Goal: Task Accomplishment & Management: Complete application form

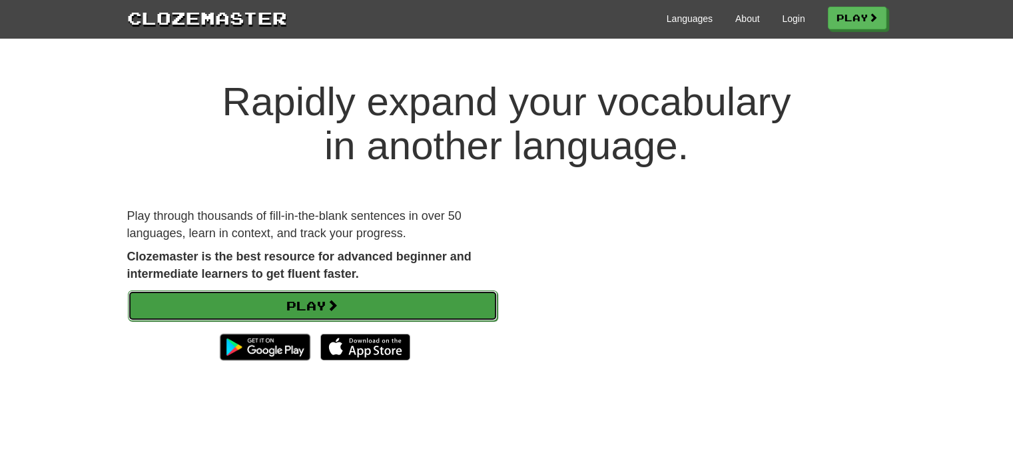
click at [292, 303] on link "Play" at bounding box center [313, 305] width 370 height 31
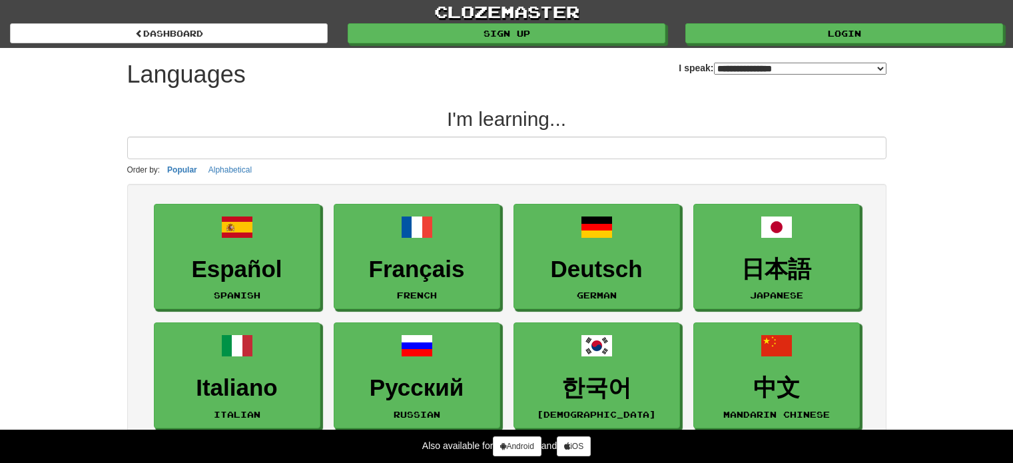
select select "*******"
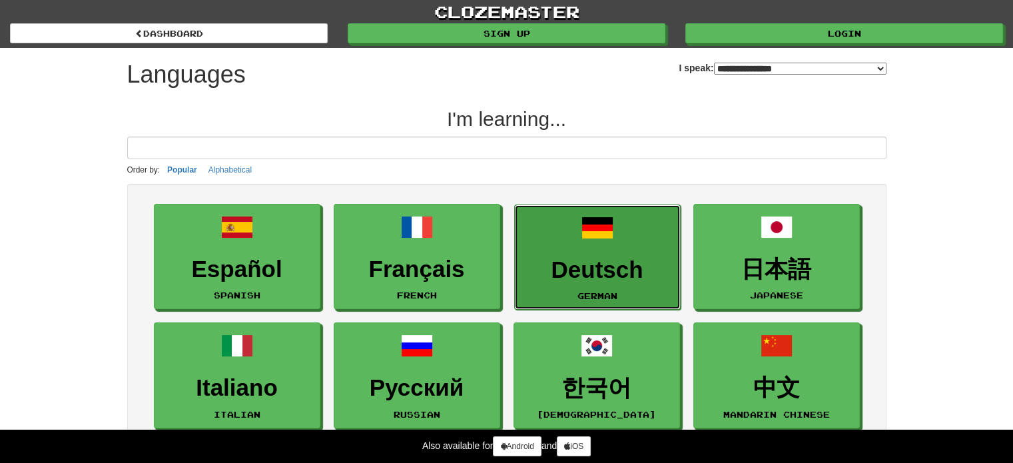
click at [543, 264] on h3 "Deutsch" at bounding box center [598, 270] width 152 height 26
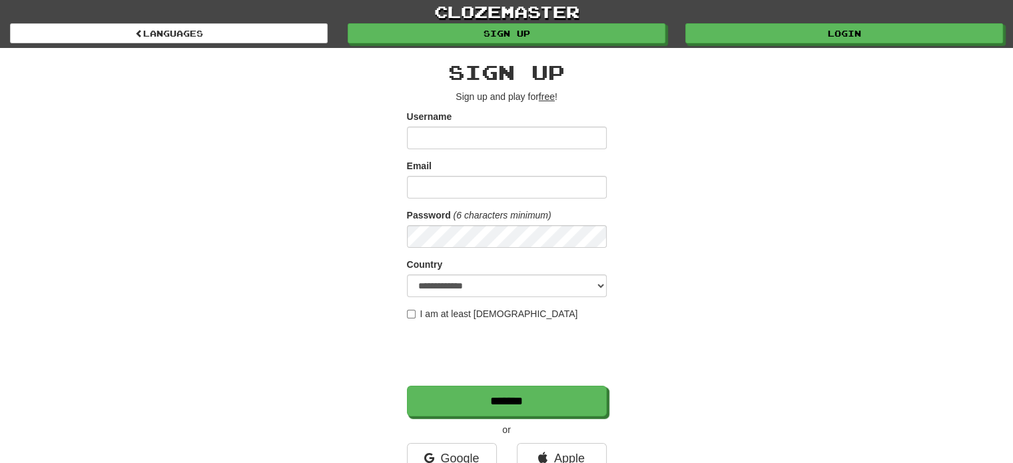
click at [479, 135] on input "Username" at bounding box center [507, 138] width 200 height 23
click at [480, 134] on input "Username" at bounding box center [507, 138] width 200 height 23
type input "*"
type input "******"
type input "**********"
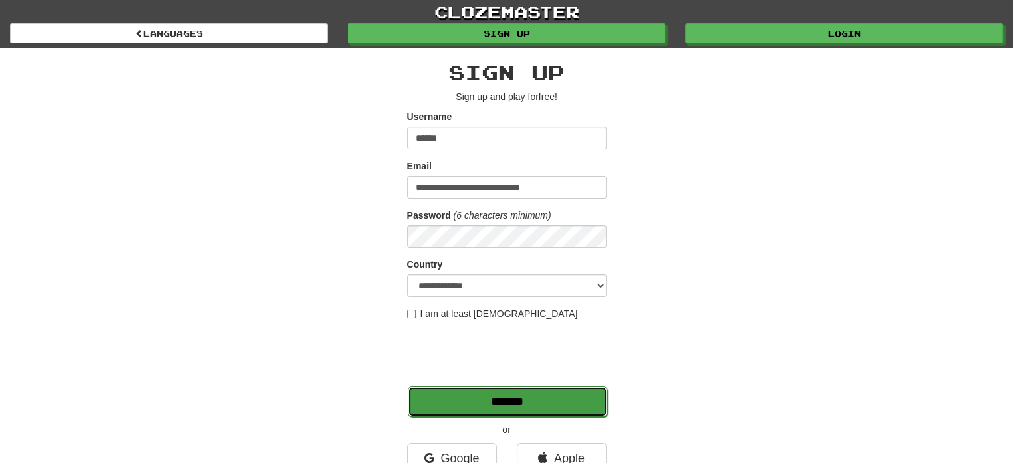
click at [525, 398] on input "*******" at bounding box center [508, 401] width 200 height 31
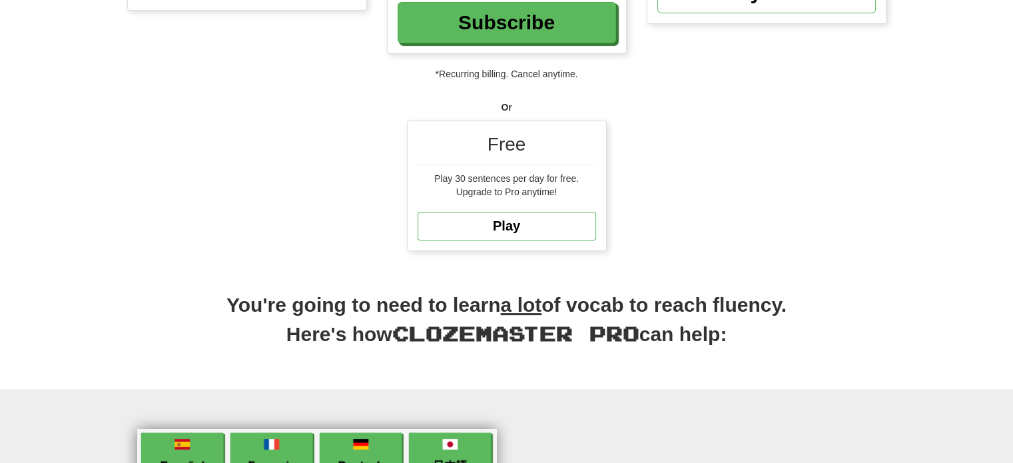
scroll to position [310, 0]
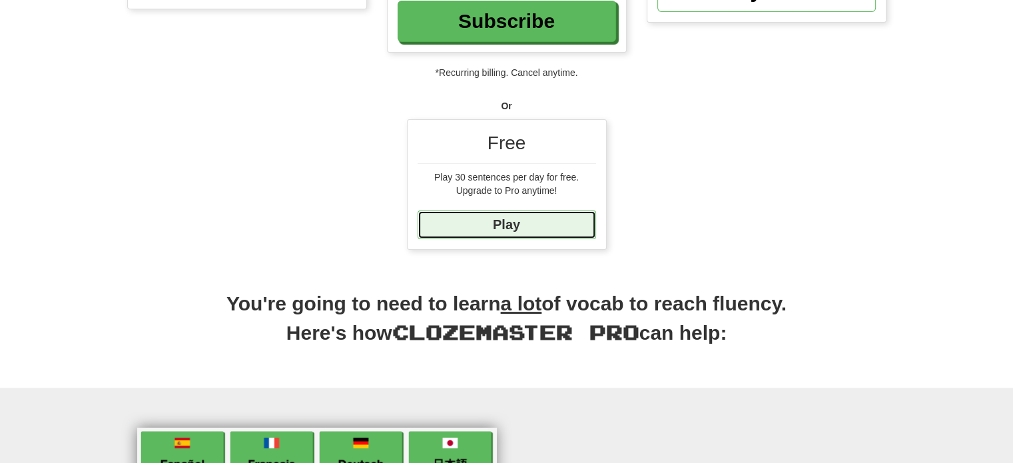
click at [516, 220] on link "Play" at bounding box center [507, 225] width 179 height 29
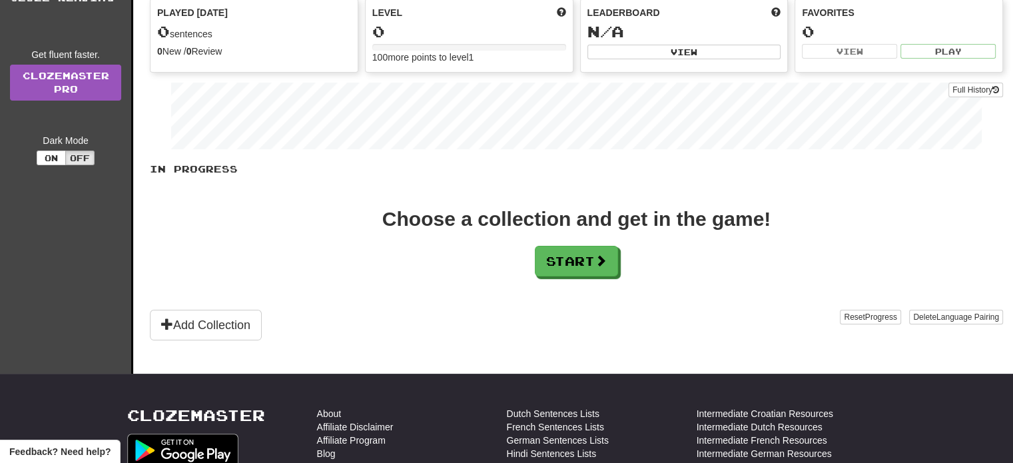
scroll to position [168, 0]
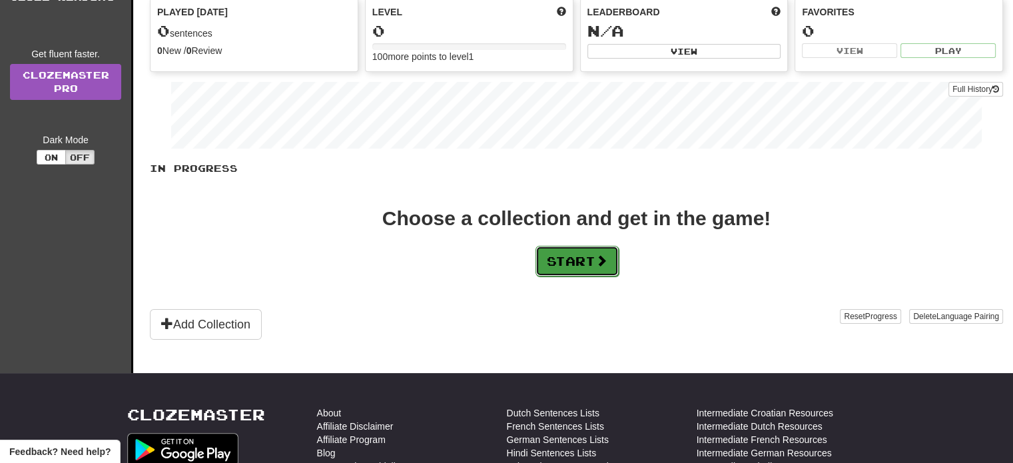
click at [562, 261] on button "Start" at bounding box center [577, 261] width 83 height 31
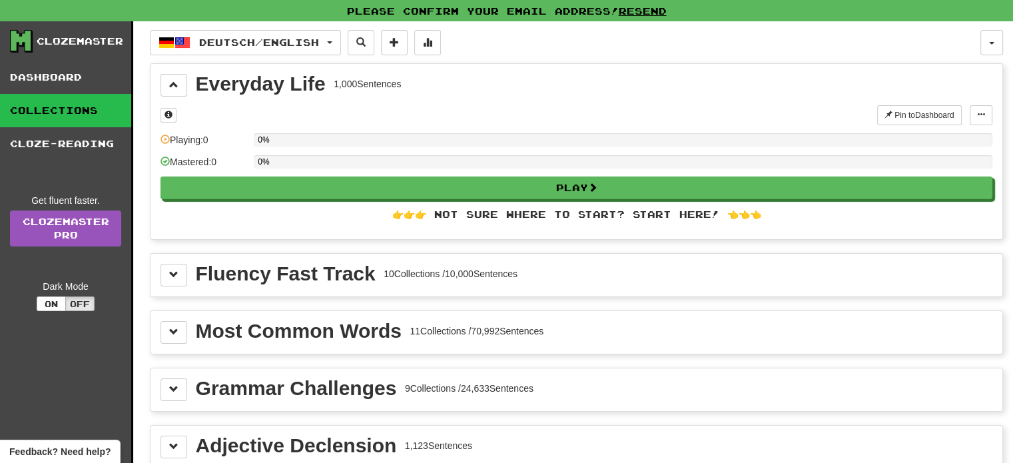
scroll to position [21, 0]
click at [173, 327] on span at bounding box center [173, 331] width 9 height 9
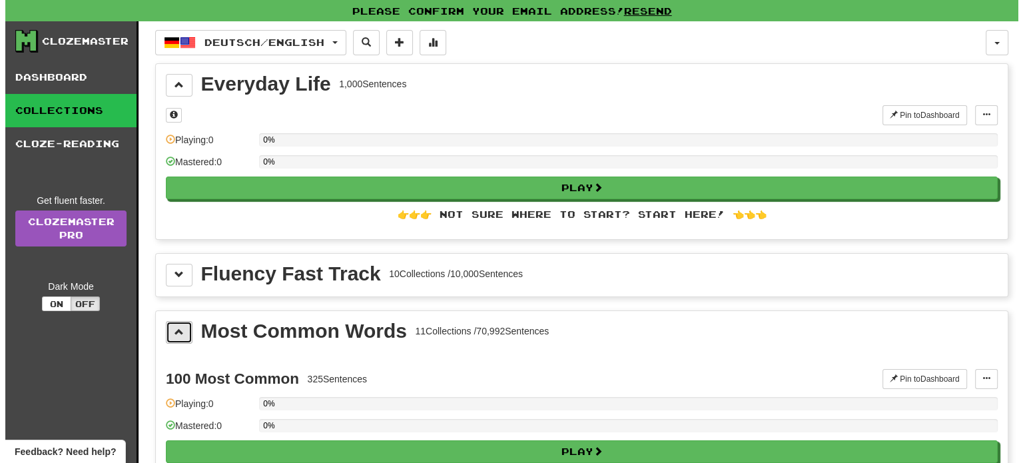
scroll to position [71, 0]
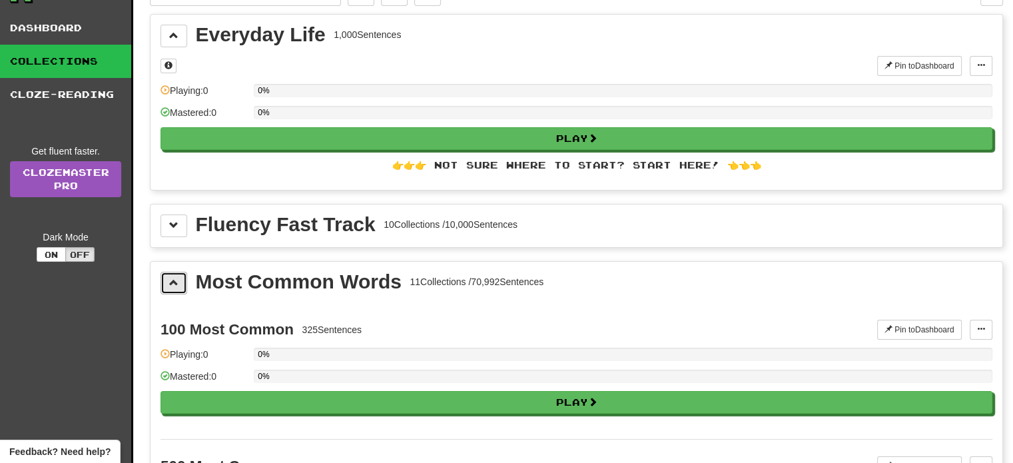
click at [174, 280] on span at bounding box center [173, 282] width 9 height 9
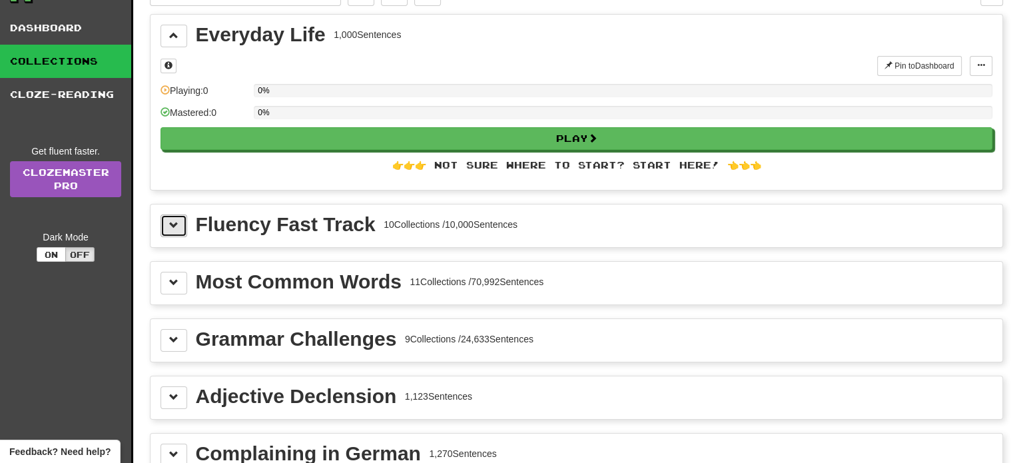
click at [174, 220] on span at bounding box center [173, 224] width 9 height 9
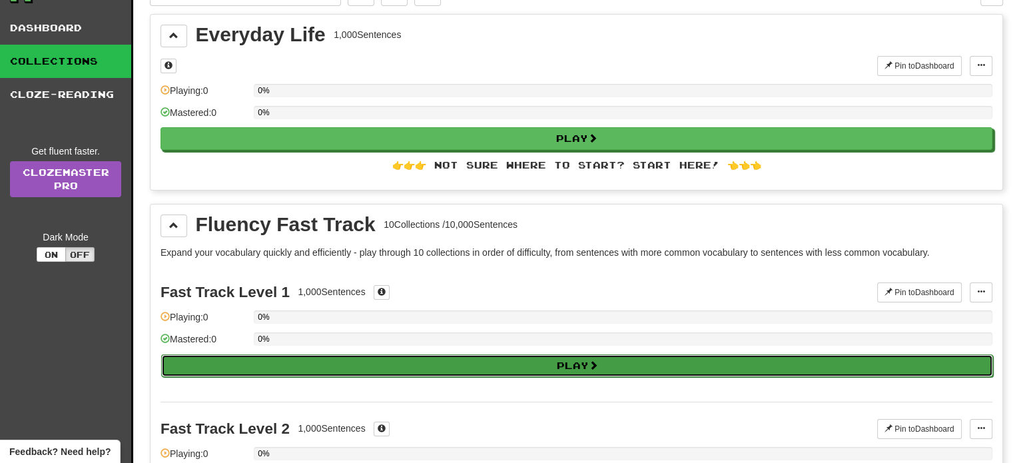
click at [568, 359] on button "Play" at bounding box center [577, 365] width 832 height 23
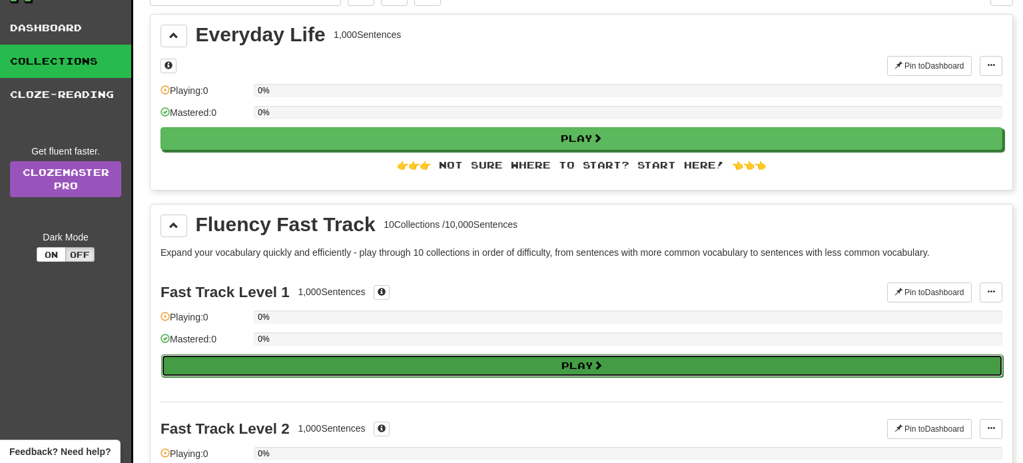
select select "**"
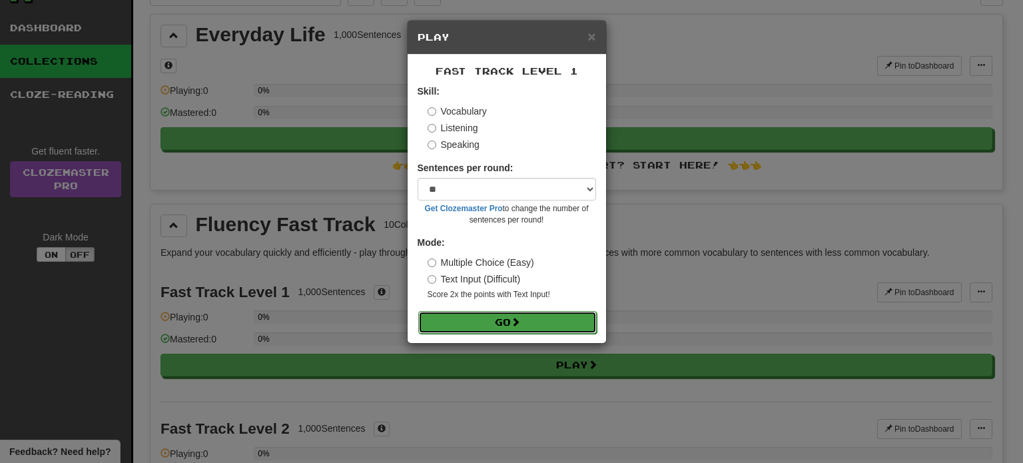
click at [502, 319] on button "Go" at bounding box center [507, 322] width 179 height 23
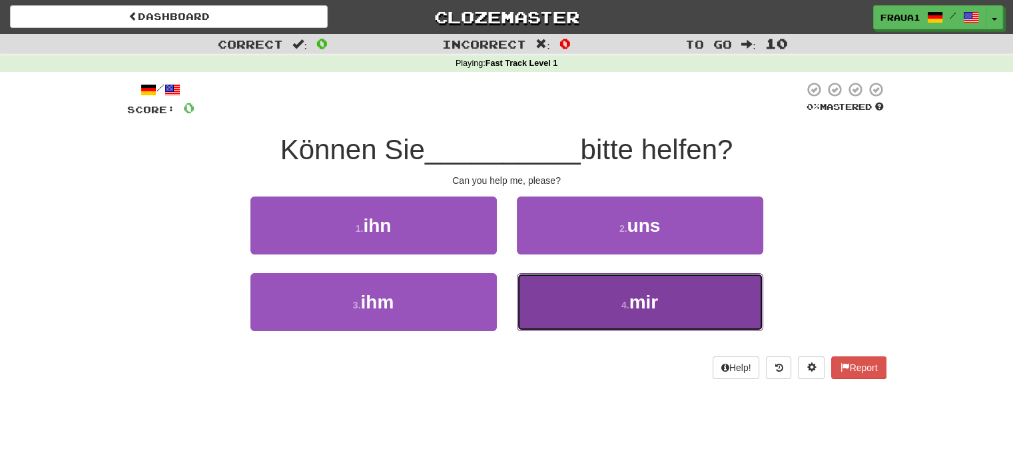
click at [591, 310] on button "4 . mir" at bounding box center [640, 302] width 246 height 58
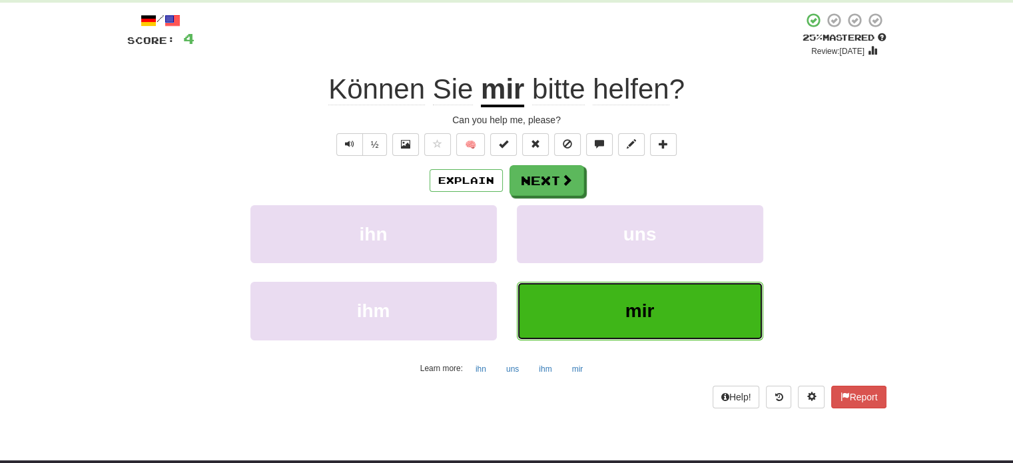
scroll to position [72, 0]
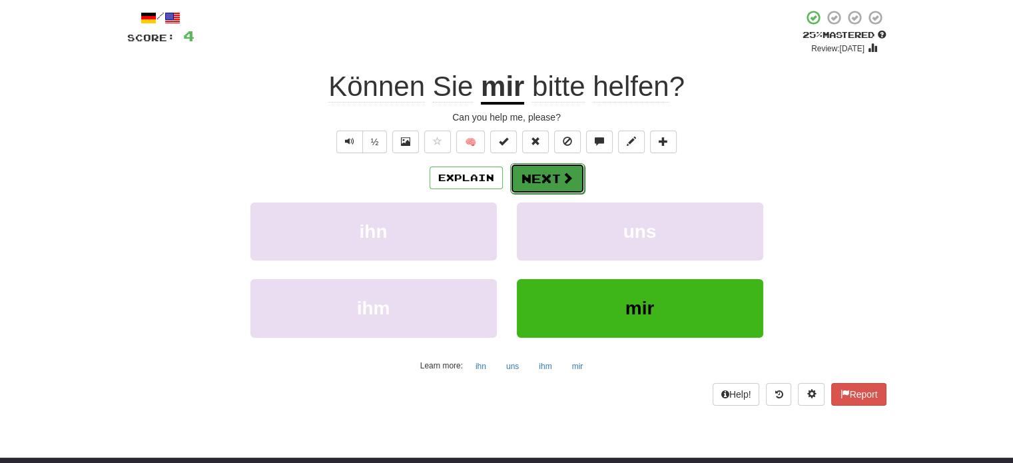
click at [541, 182] on button "Next" at bounding box center [547, 178] width 75 height 31
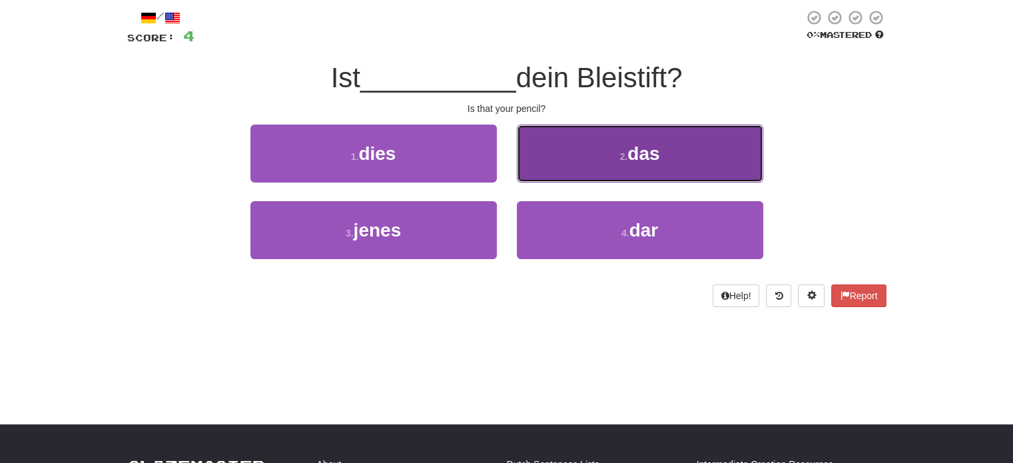
click at [607, 163] on button "2 . das" at bounding box center [640, 154] width 246 height 58
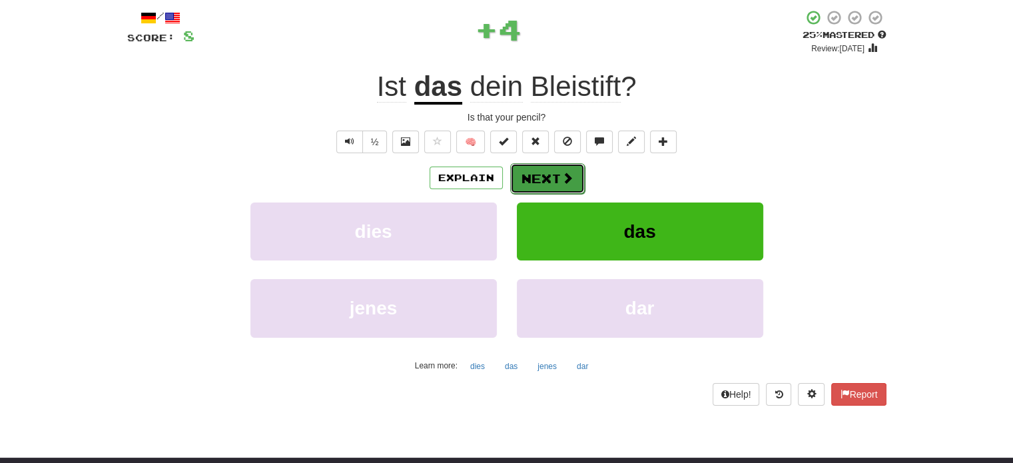
click at [540, 179] on button "Next" at bounding box center [547, 178] width 75 height 31
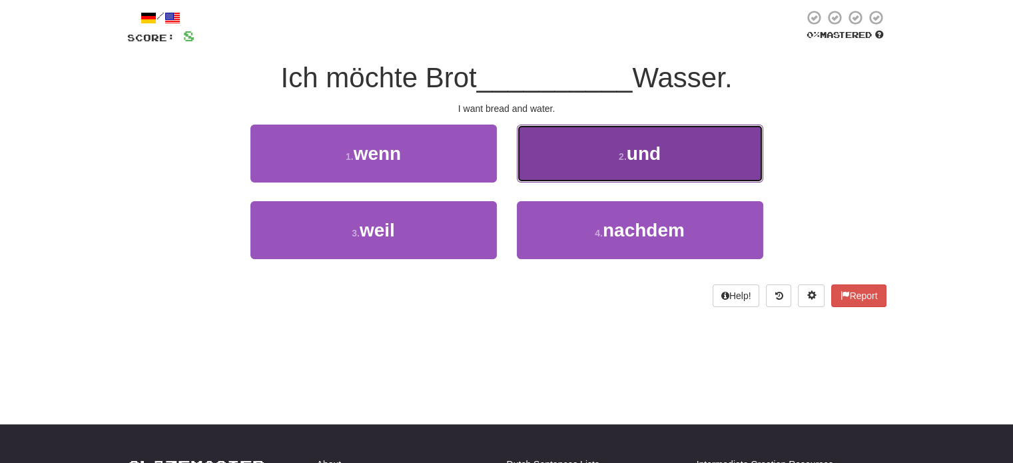
click at [634, 167] on button "2 . und" at bounding box center [640, 154] width 246 height 58
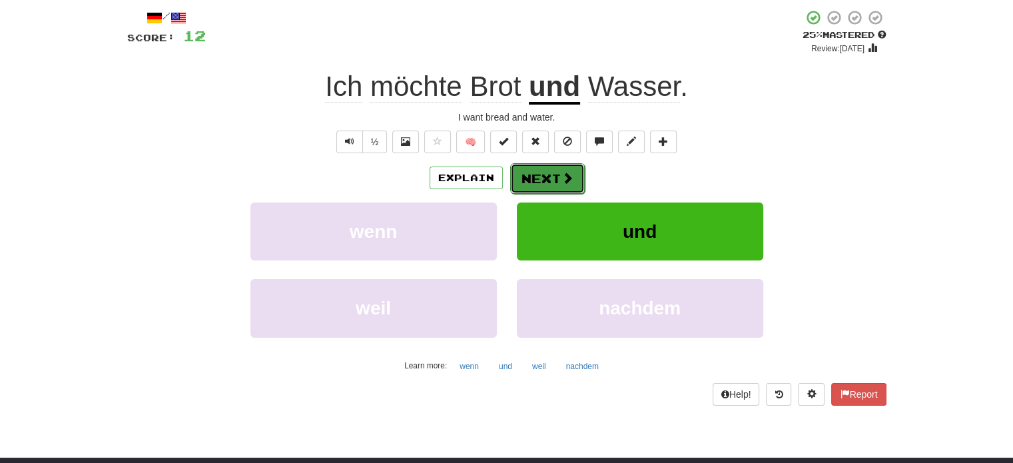
click at [538, 178] on button "Next" at bounding box center [547, 178] width 75 height 31
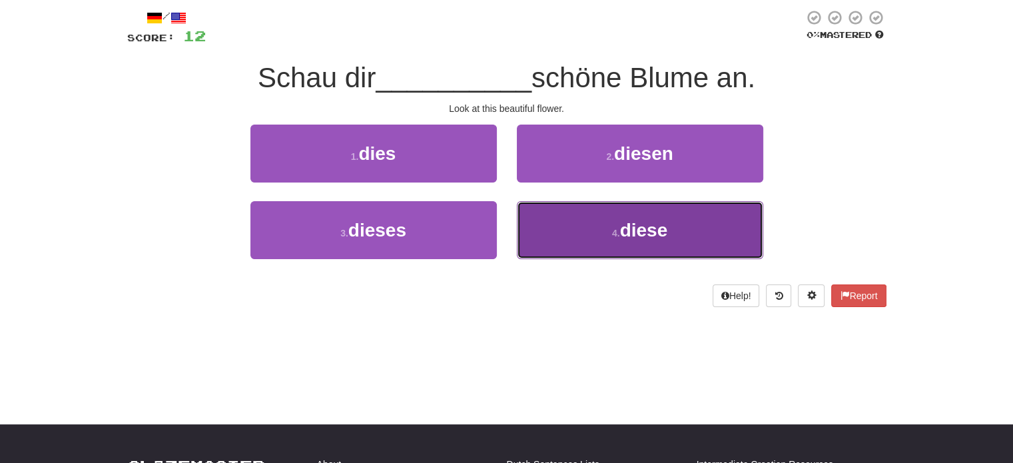
click at [581, 228] on button "4 . diese" at bounding box center [640, 230] width 246 height 58
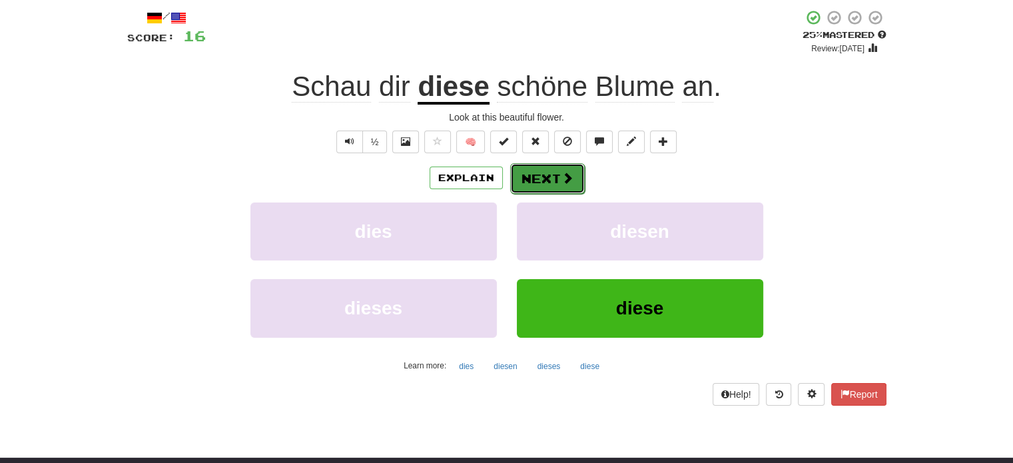
click at [548, 181] on button "Next" at bounding box center [547, 178] width 75 height 31
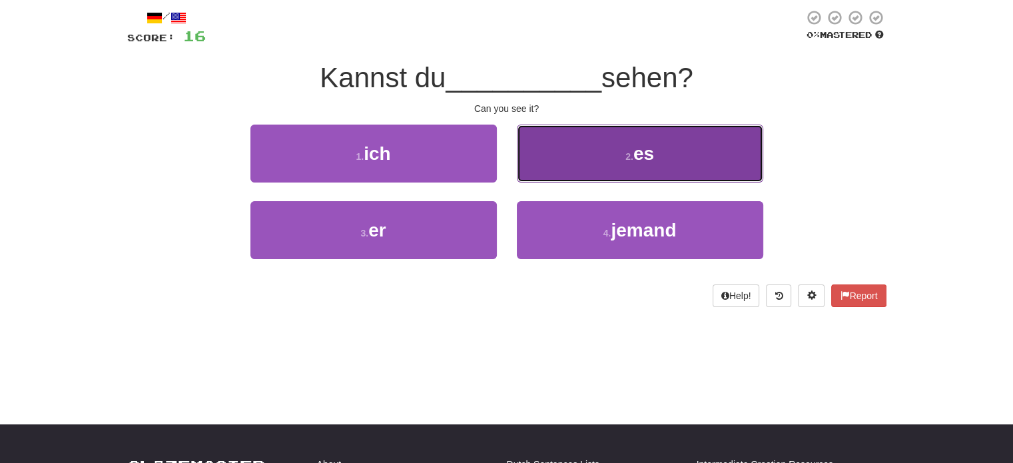
click at [580, 161] on button "2 . es" at bounding box center [640, 154] width 246 height 58
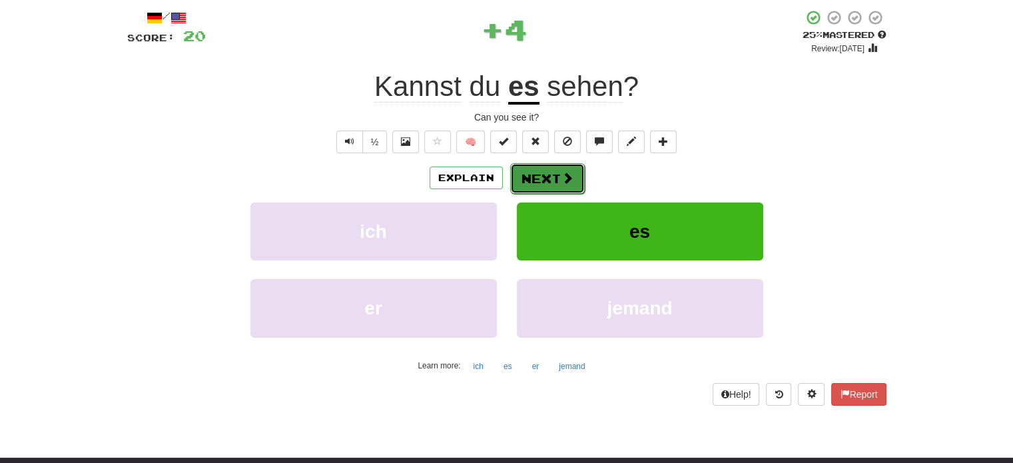
click at [530, 177] on button "Next" at bounding box center [547, 178] width 75 height 31
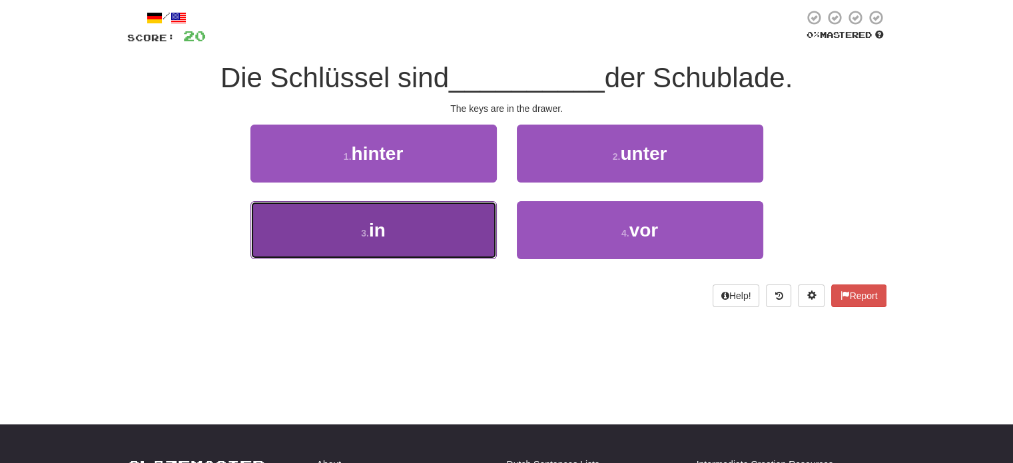
click at [437, 239] on button "3 . in" at bounding box center [373, 230] width 246 height 58
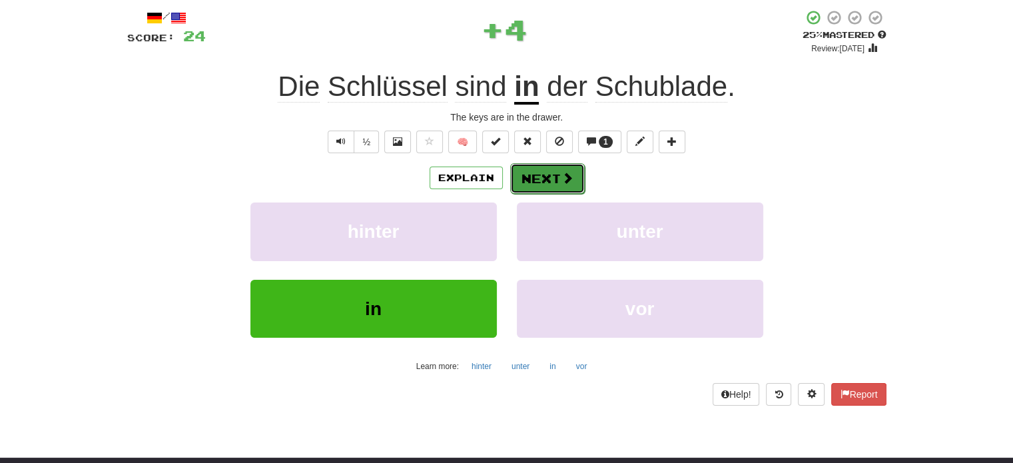
click at [562, 174] on span at bounding box center [568, 178] width 12 height 12
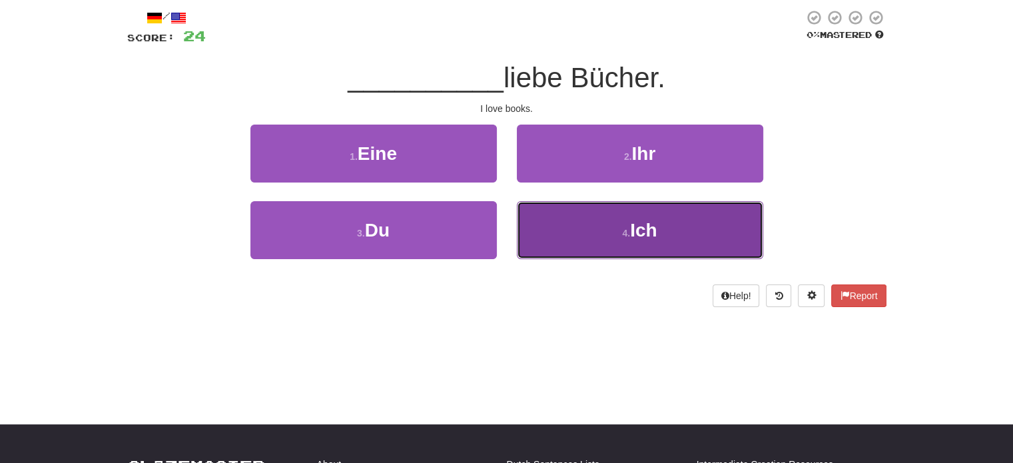
click at [596, 220] on button "4 . Ich" at bounding box center [640, 230] width 246 height 58
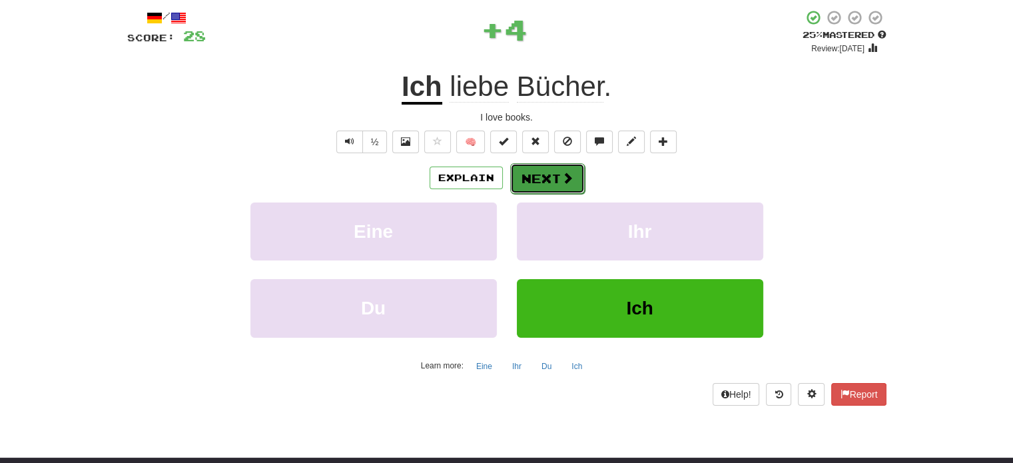
click at [536, 173] on button "Next" at bounding box center [547, 178] width 75 height 31
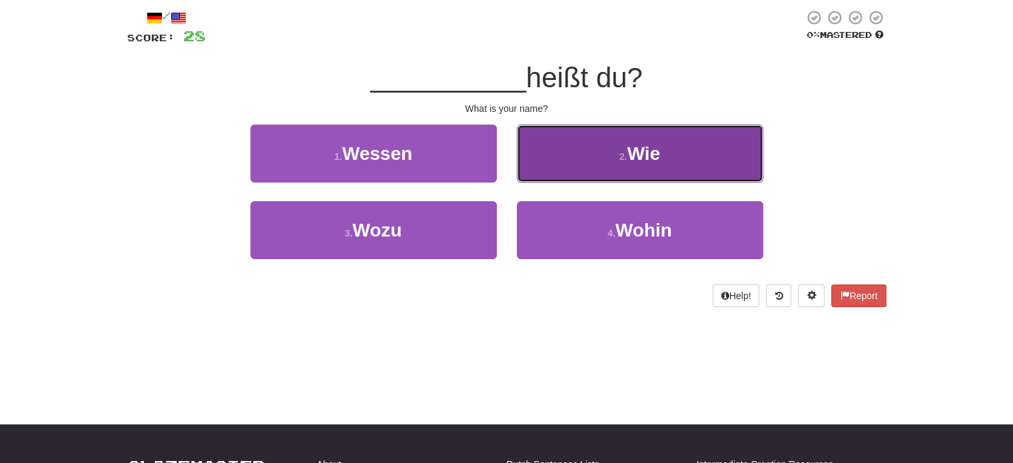
click at [578, 161] on button "2 . Wie" at bounding box center [640, 154] width 246 height 58
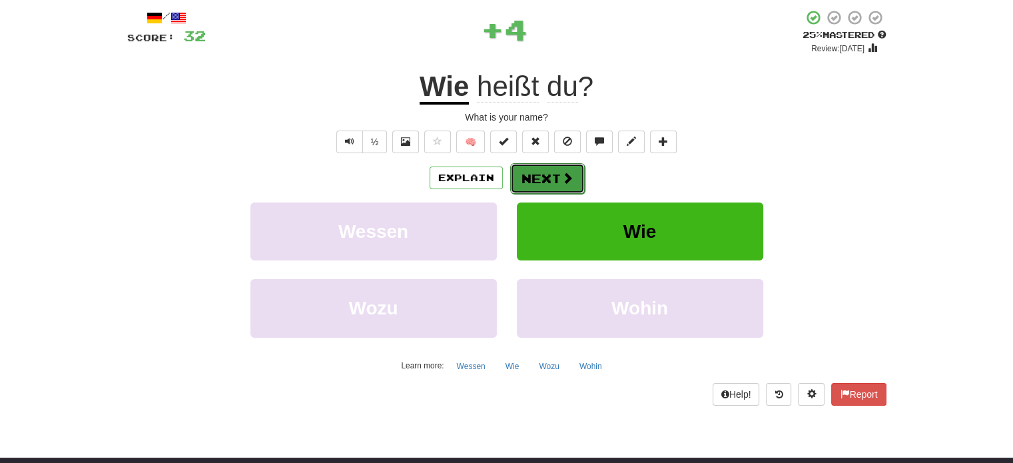
click at [536, 179] on button "Next" at bounding box center [547, 178] width 75 height 31
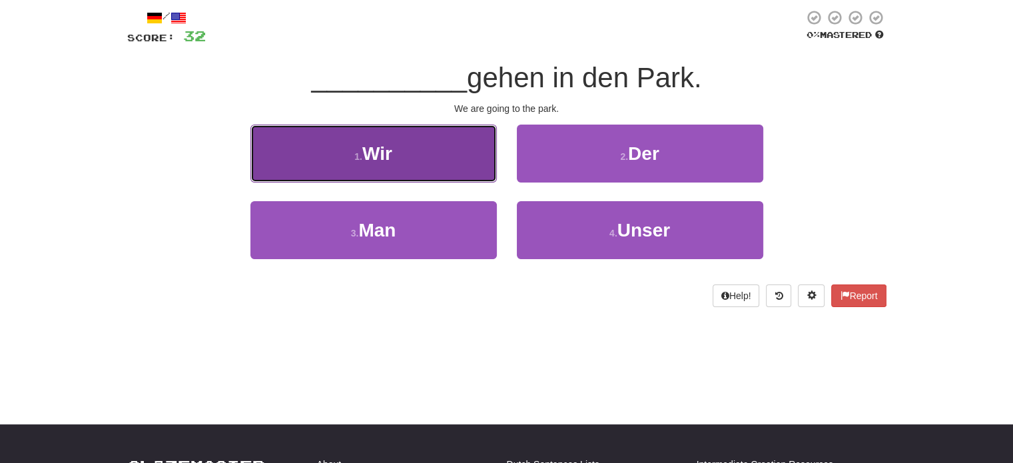
click at [469, 165] on button "1 . Wir" at bounding box center [373, 154] width 246 height 58
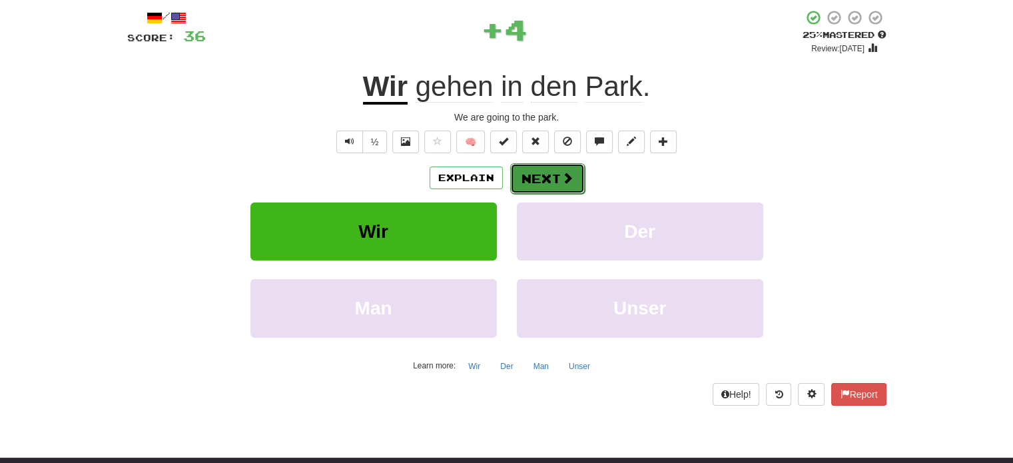
click at [542, 175] on button "Next" at bounding box center [547, 178] width 75 height 31
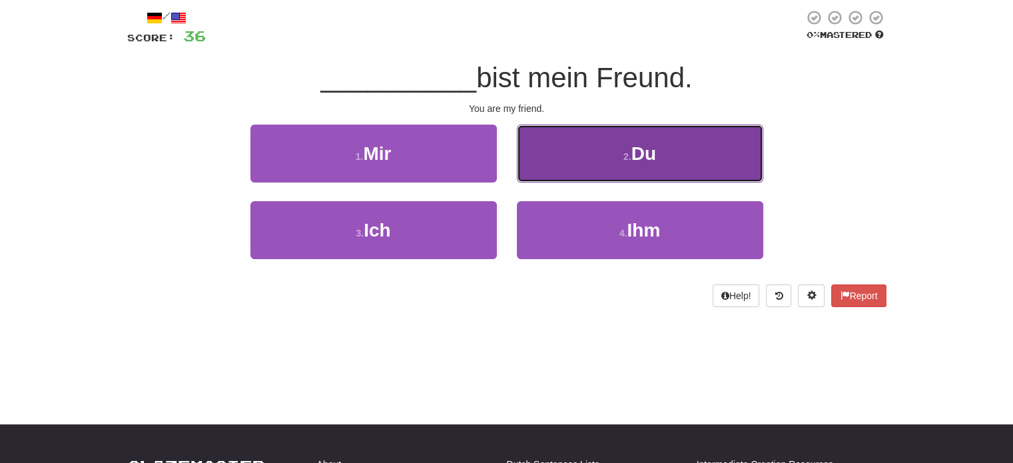
click at [612, 148] on button "2 . Du" at bounding box center [640, 154] width 246 height 58
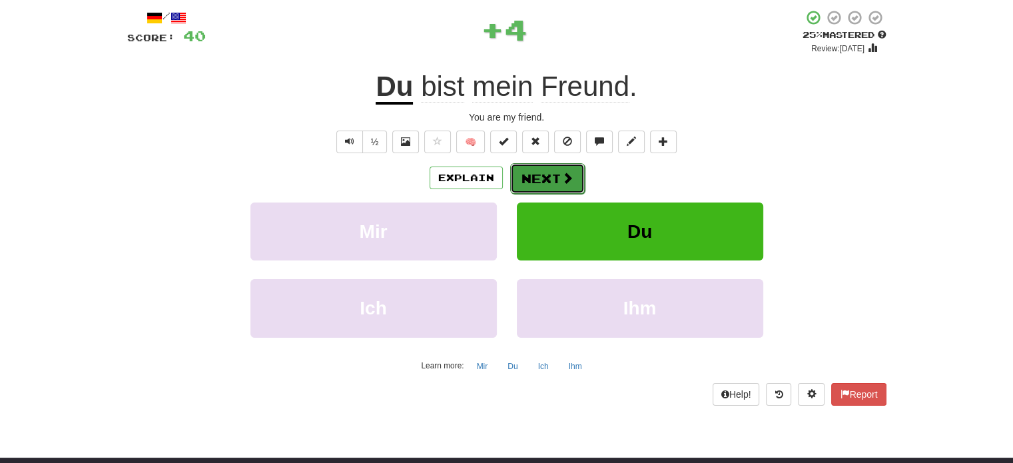
click at [534, 178] on button "Next" at bounding box center [547, 178] width 75 height 31
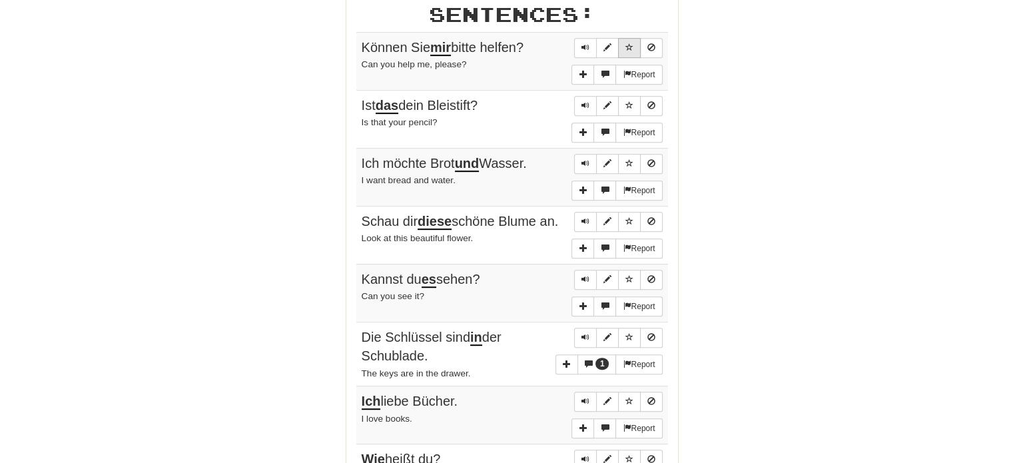
scroll to position [777, 0]
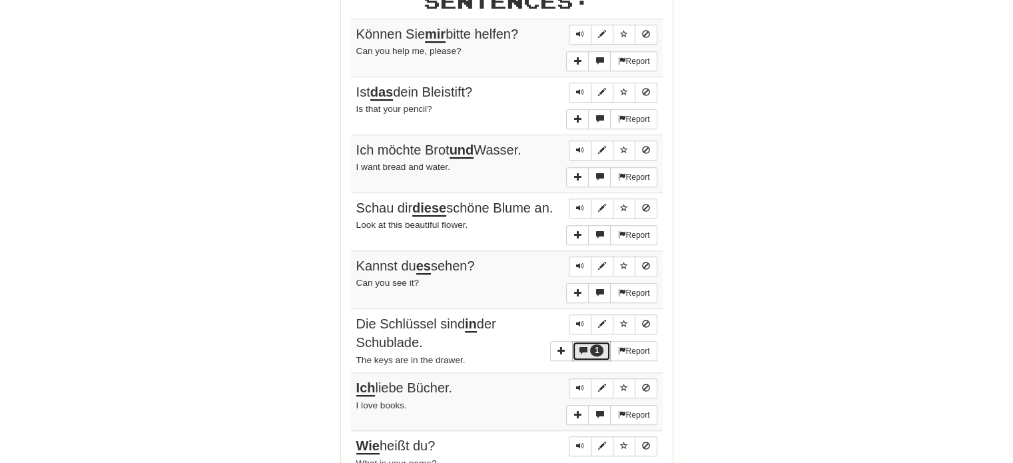
click at [588, 354] on button "1" at bounding box center [591, 351] width 39 height 21
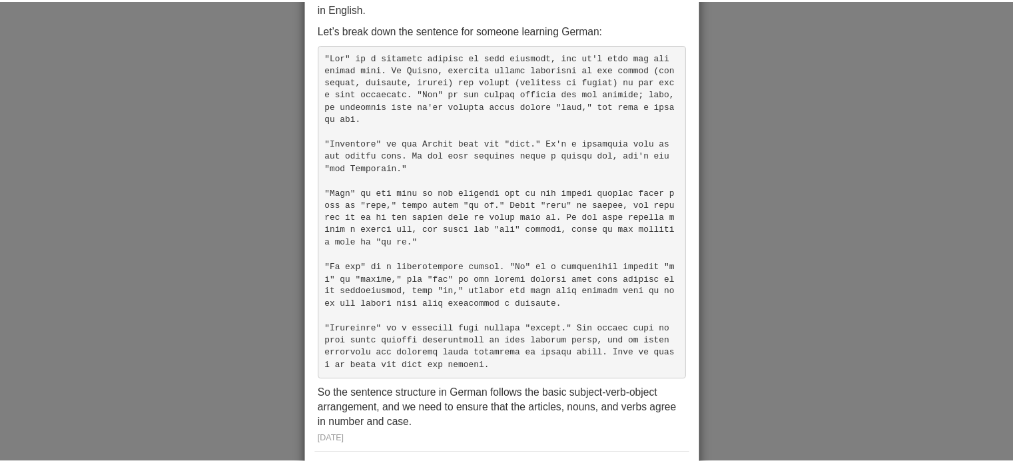
scroll to position [0, 0]
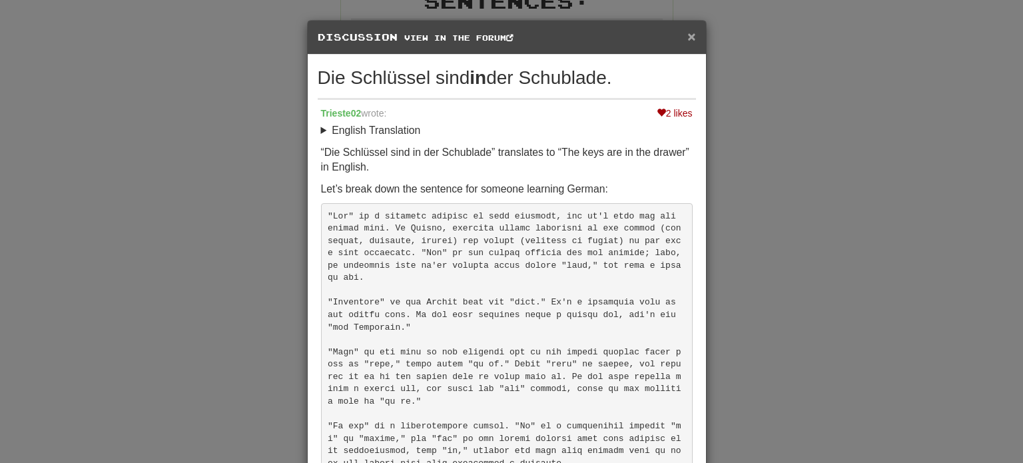
click at [687, 34] on span "×" at bounding box center [691, 36] width 8 height 15
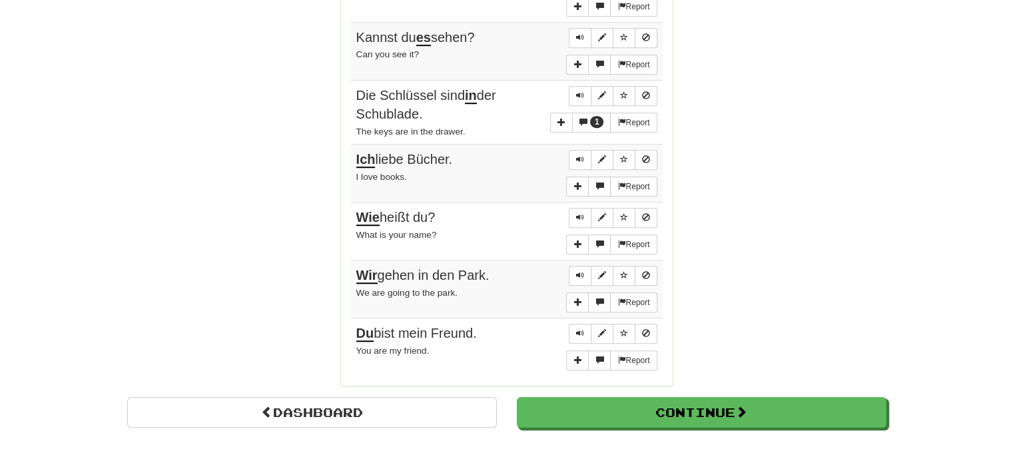
scroll to position [1006, 0]
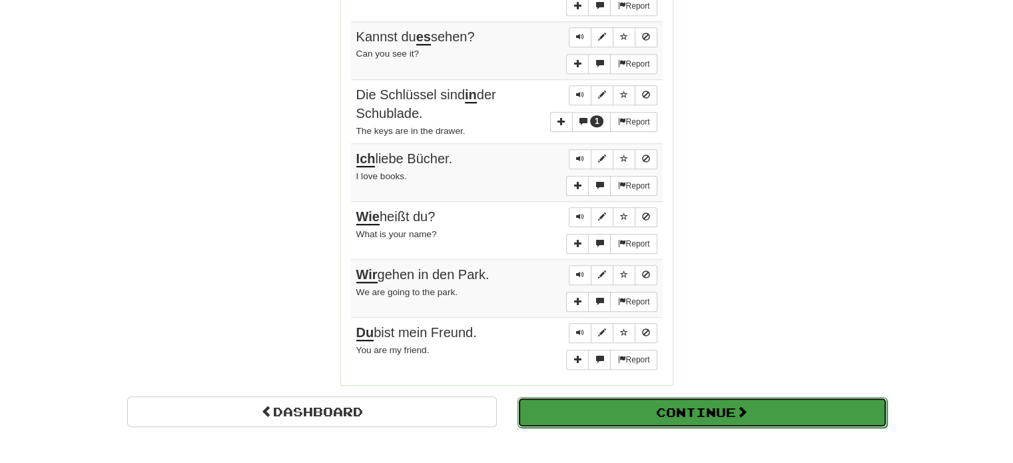
click at [741, 407] on span at bounding box center [742, 412] width 12 height 12
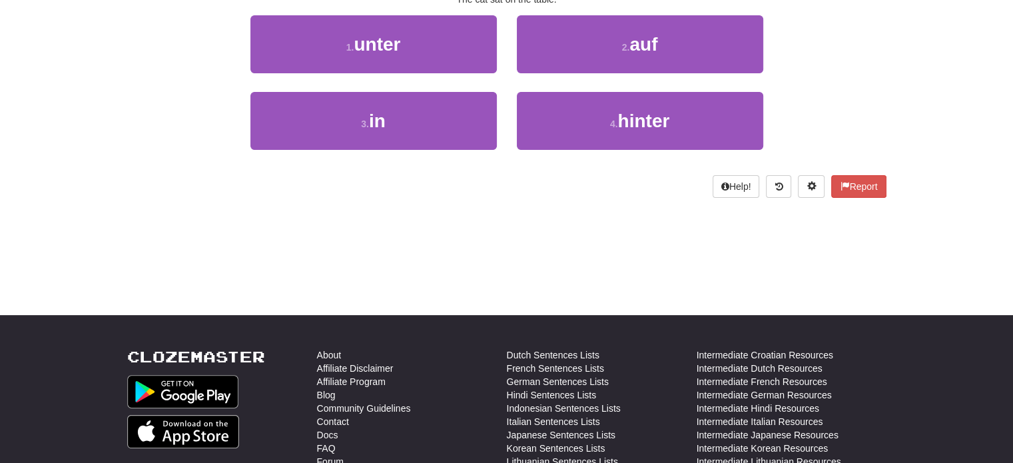
scroll to position [0, 0]
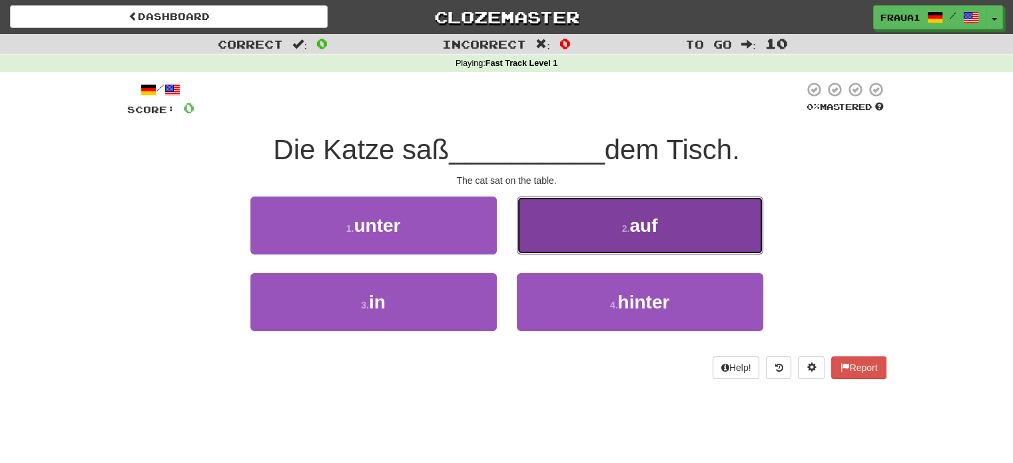
click at [572, 216] on button "2 . auf" at bounding box center [640, 226] width 246 height 58
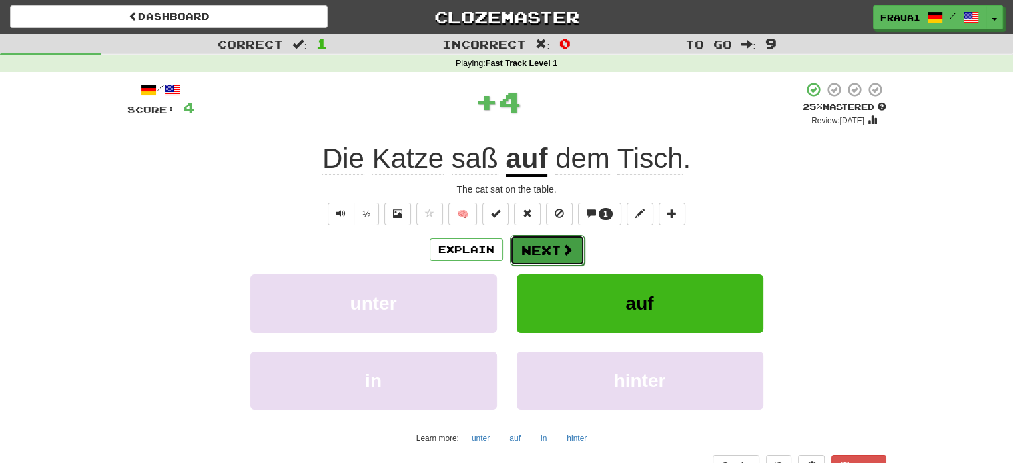
click at [534, 254] on button "Next" at bounding box center [547, 250] width 75 height 31
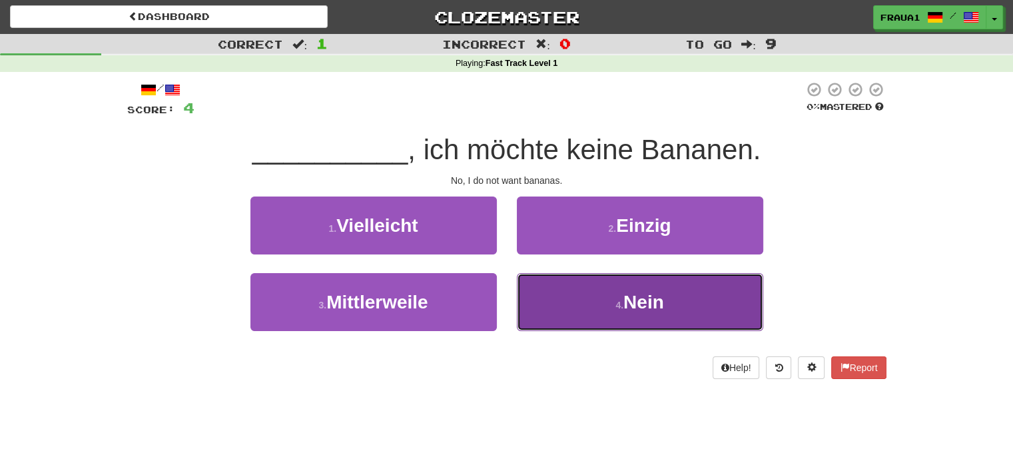
click at [589, 308] on button "4 . Nein" at bounding box center [640, 302] width 246 height 58
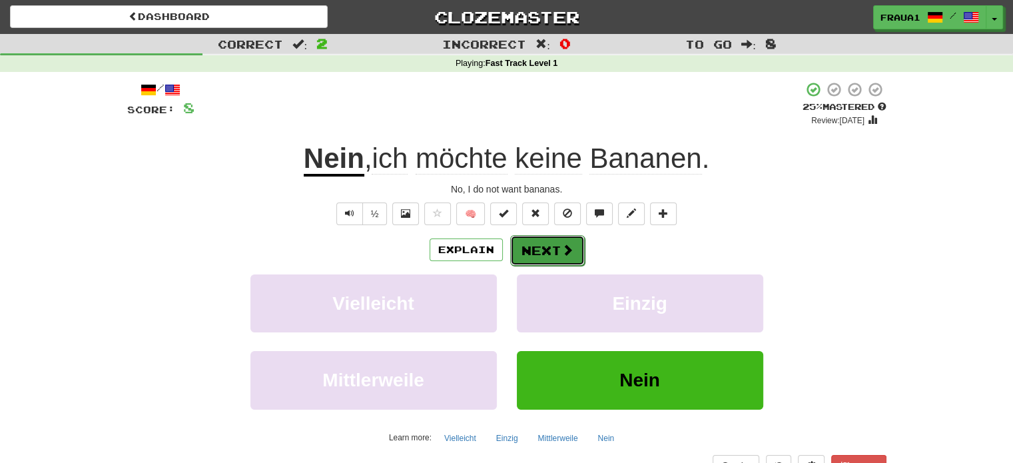
click at [538, 248] on button "Next" at bounding box center [547, 250] width 75 height 31
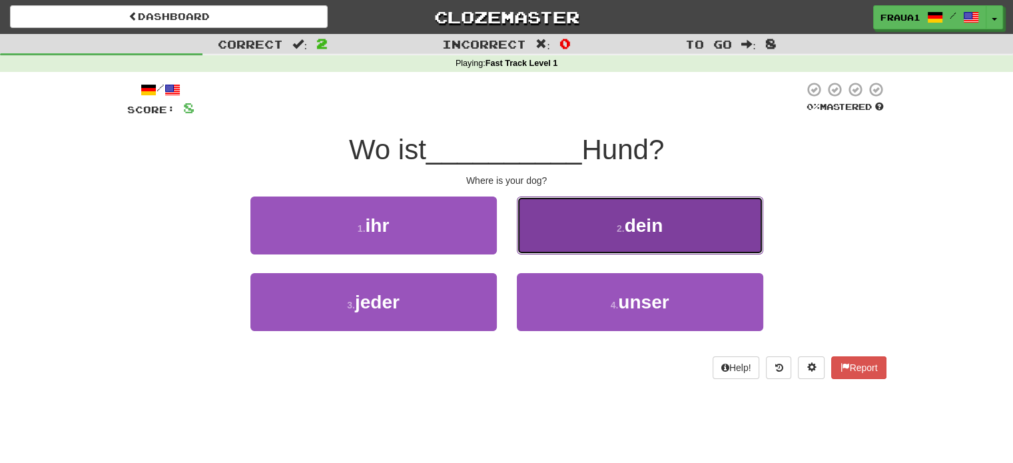
click at [588, 236] on button "2 . dein" at bounding box center [640, 226] width 246 height 58
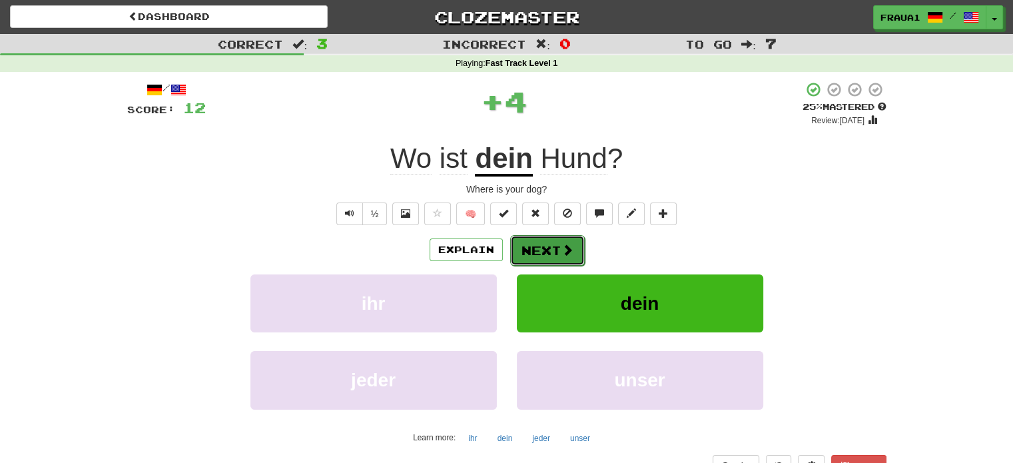
click at [540, 244] on button "Next" at bounding box center [547, 250] width 75 height 31
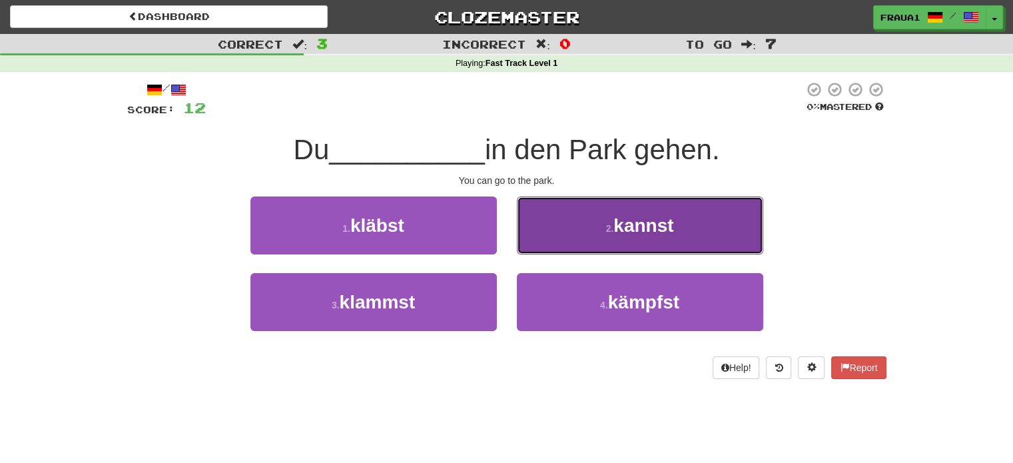
click at [602, 226] on button "2 . kannst" at bounding box center [640, 226] width 246 height 58
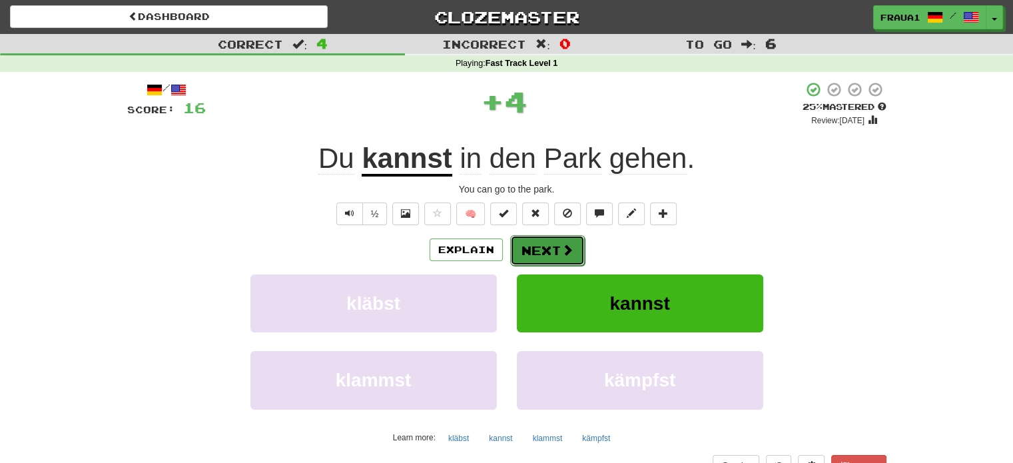
click at [522, 240] on button "Next" at bounding box center [547, 250] width 75 height 31
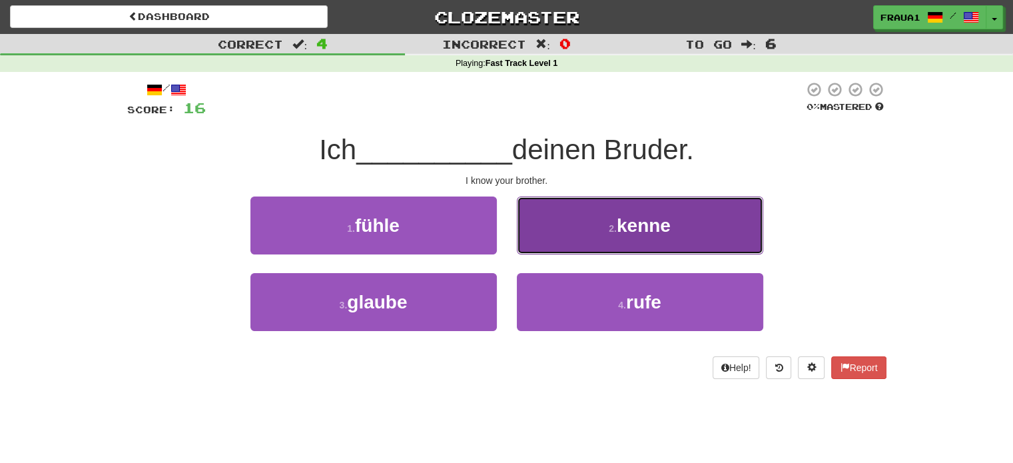
click at [597, 220] on button "2 . kenne" at bounding box center [640, 226] width 246 height 58
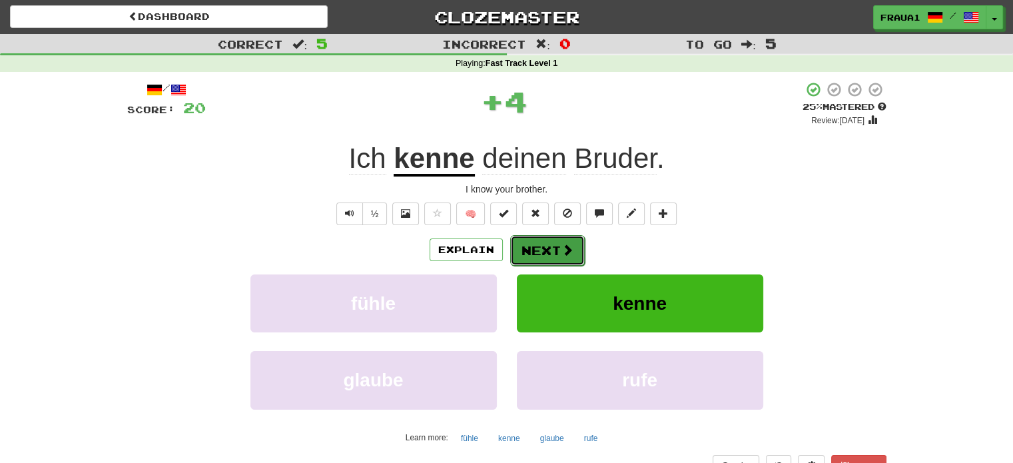
click at [534, 253] on button "Next" at bounding box center [547, 250] width 75 height 31
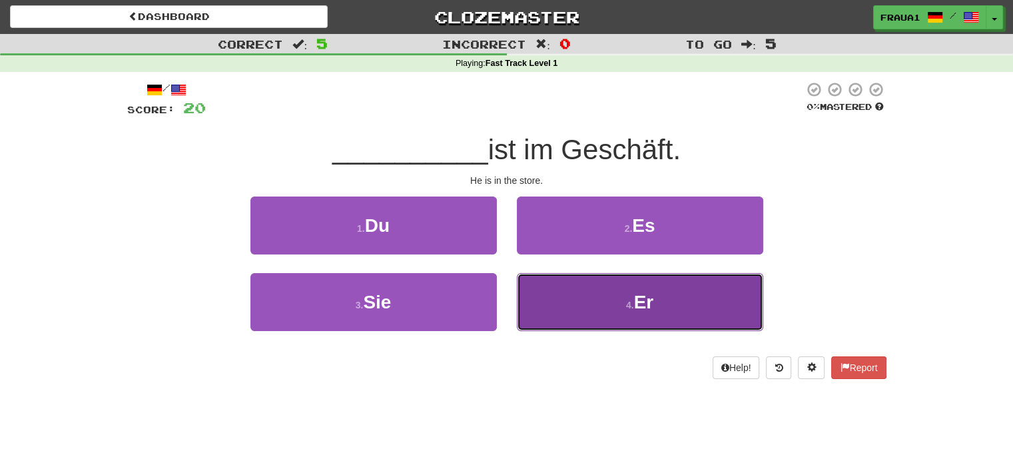
click at [592, 292] on button "4 . Er" at bounding box center [640, 302] width 246 height 58
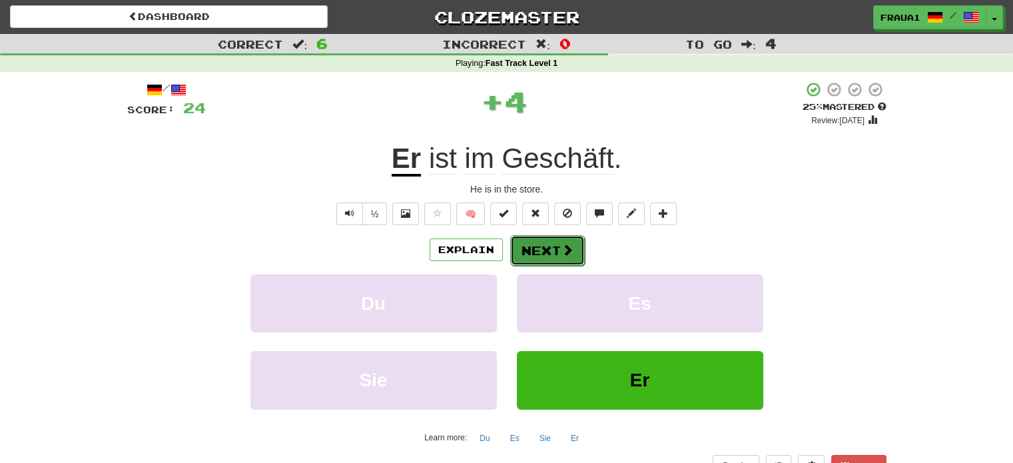
click at [552, 248] on button "Next" at bounding box center [547, 250] width 75 height 31
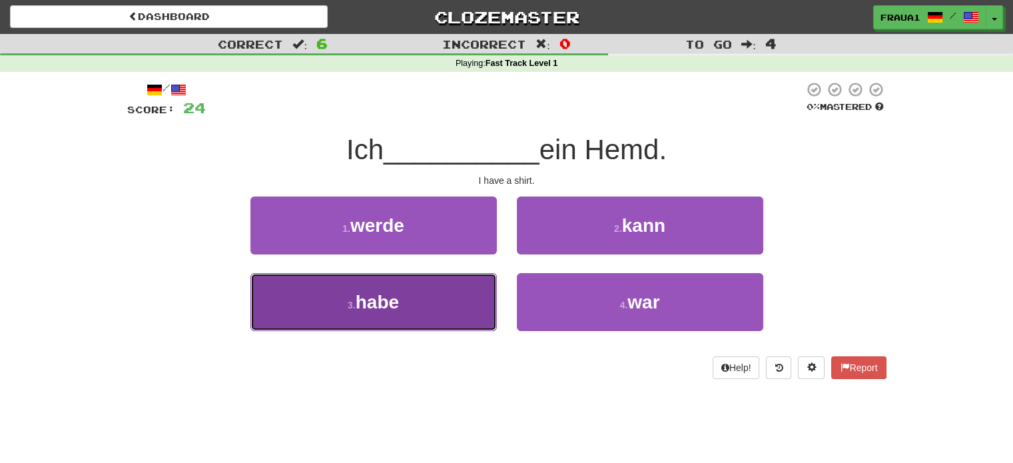
click at [448, 307] on button "3 . habe" at bounding box center [373, 302] width 246 height 58
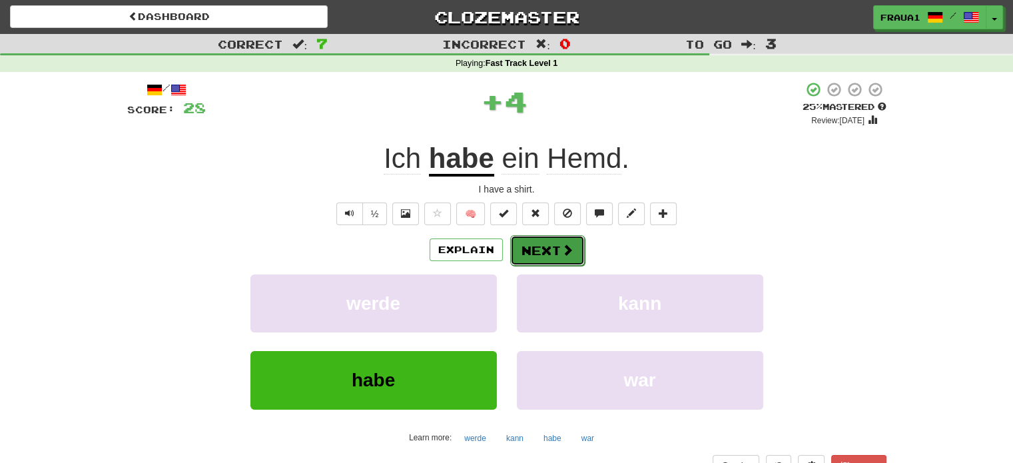
click at [546, 245] on button "Next" at bounding box center [547, 250] width 75 height 31
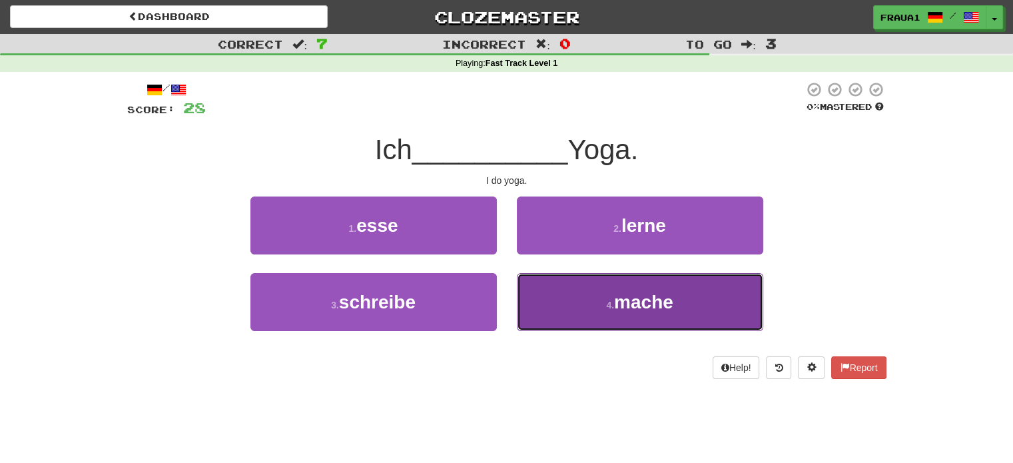
click at [593, 295] on button "4 . mache" at bounding box center [640, 302] width 246 height 58
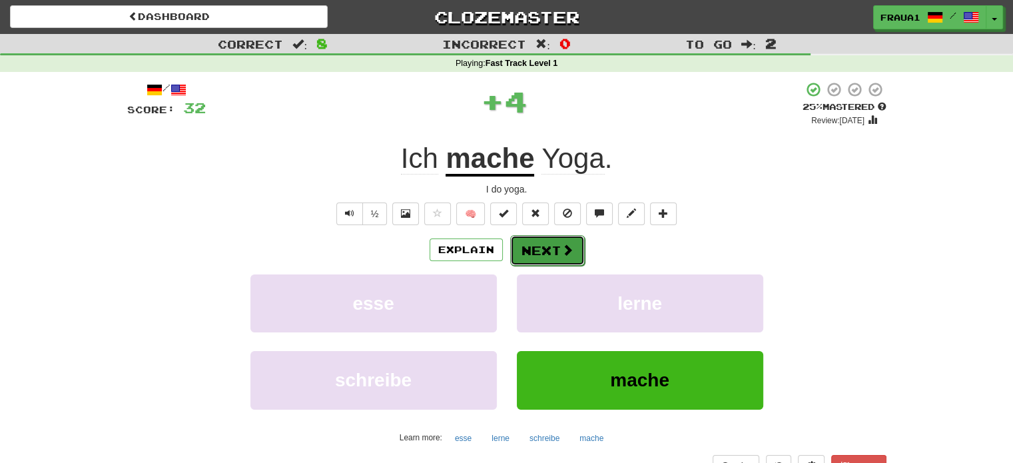
click at [543, 252] on button "Next" at bounding box center [547, 250] width 75 height 31
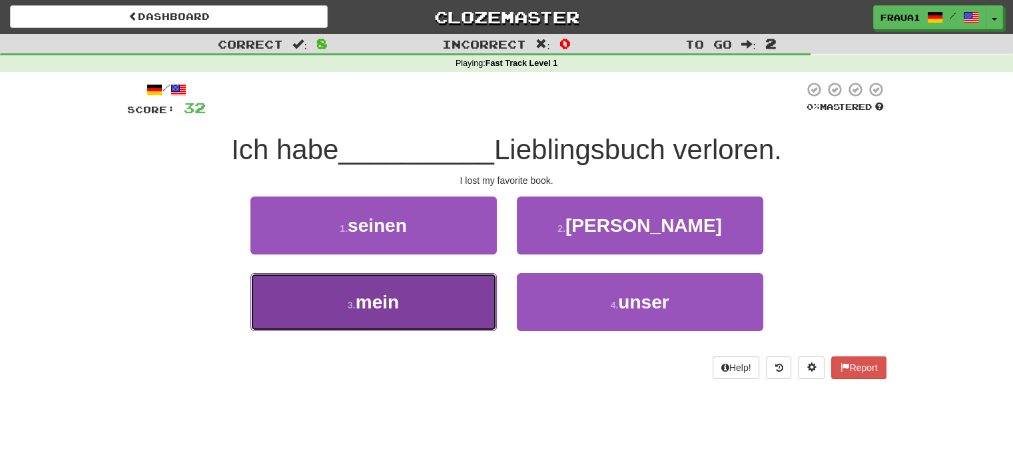
click at [459, 308] on button "3 . mein" at bounding box center [373, 302] width 246 height 58
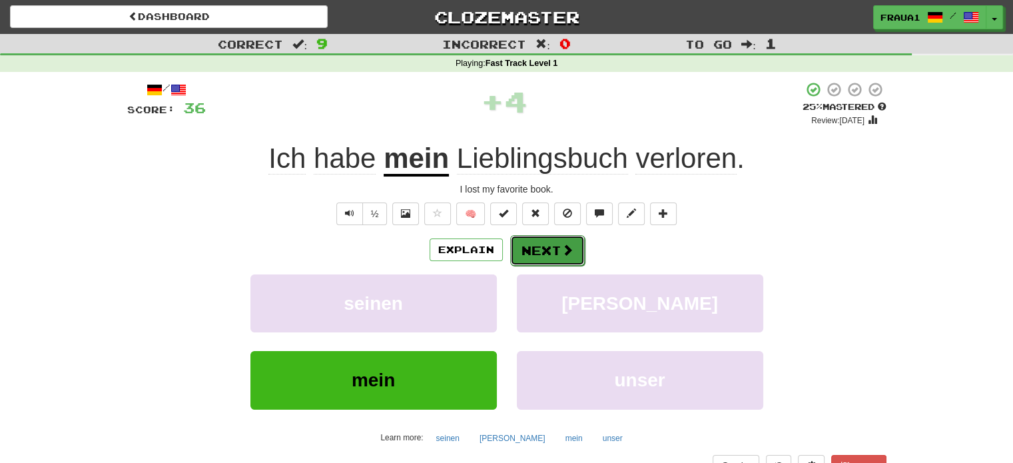
click at [537, 250] on button "Next" at bounding box center [547, 250] width 75 height 31
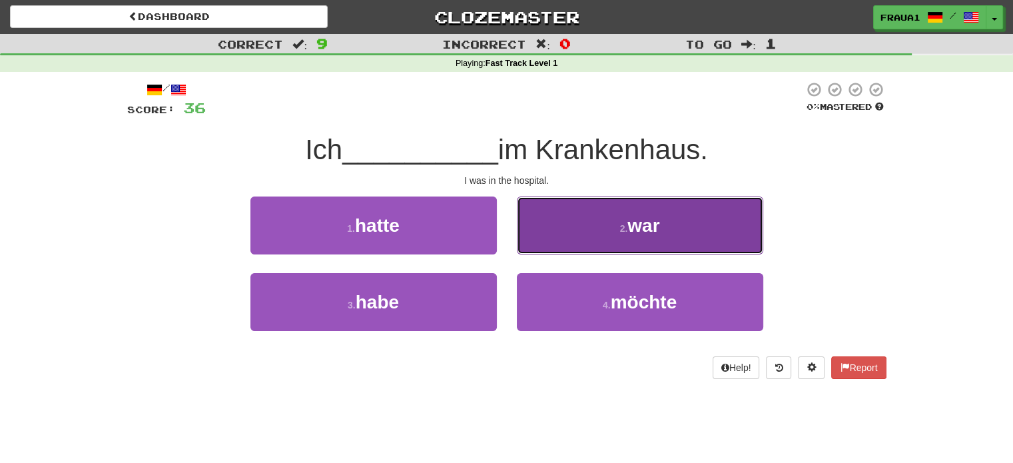
click at [554, 226] on button "2 . war" at bounding box center [640, 226] width 246 height 58
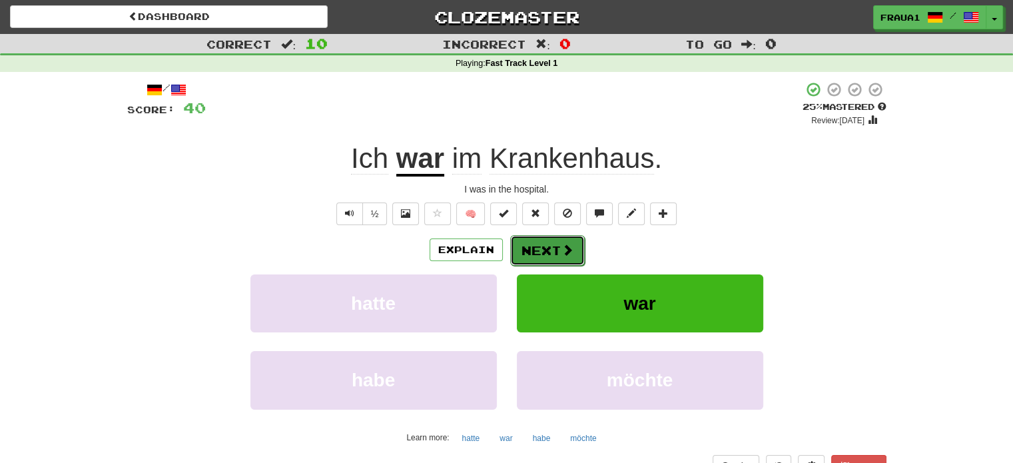
click at [541, 248] on button "Next" at bounding box center [547, 250] width 75 height 31
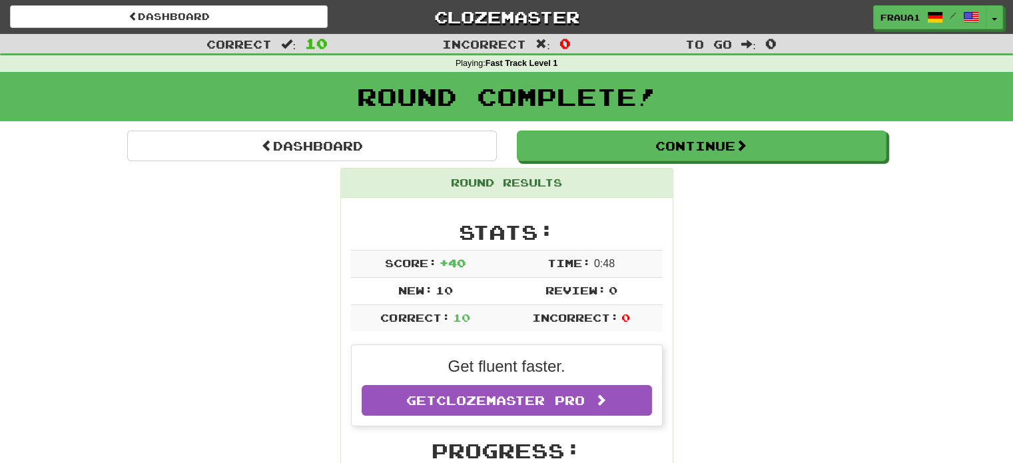
click at [541, 248] on div "Stats: Score: + 40 Time: 0 : 48 New: 10 Review: 0 Correct: 10 Incorrect: 0" at bounding box center [507, 276] width 312 height 111
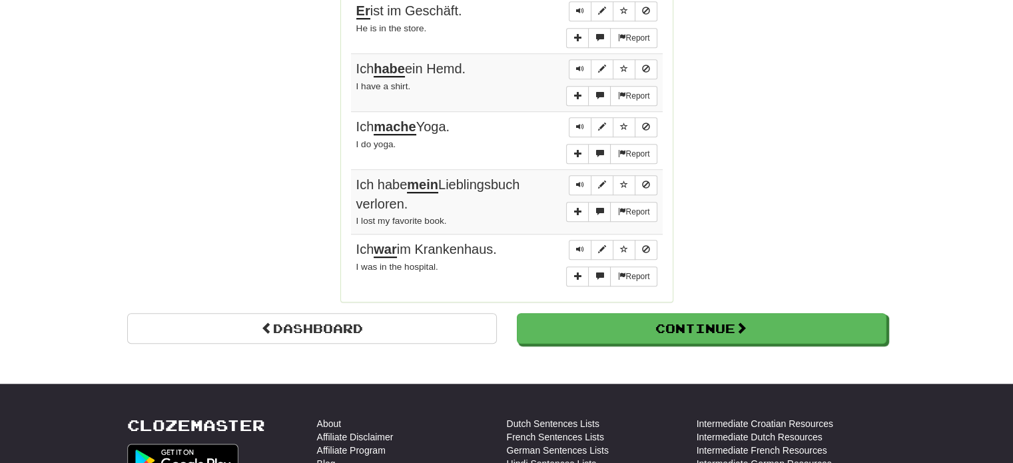
scroll to position [1092, 0]
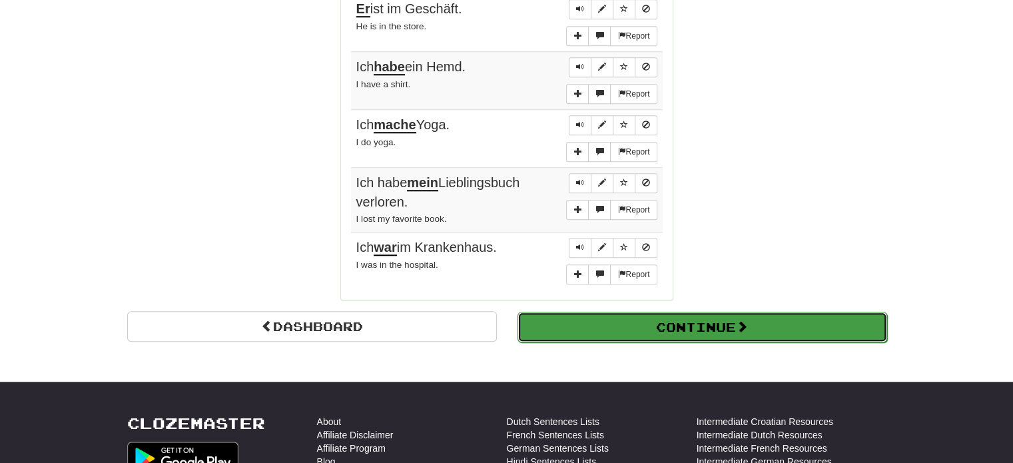
click at [705, 312] on button "Continue" at bounding box center [703, 327] width 370 height 31
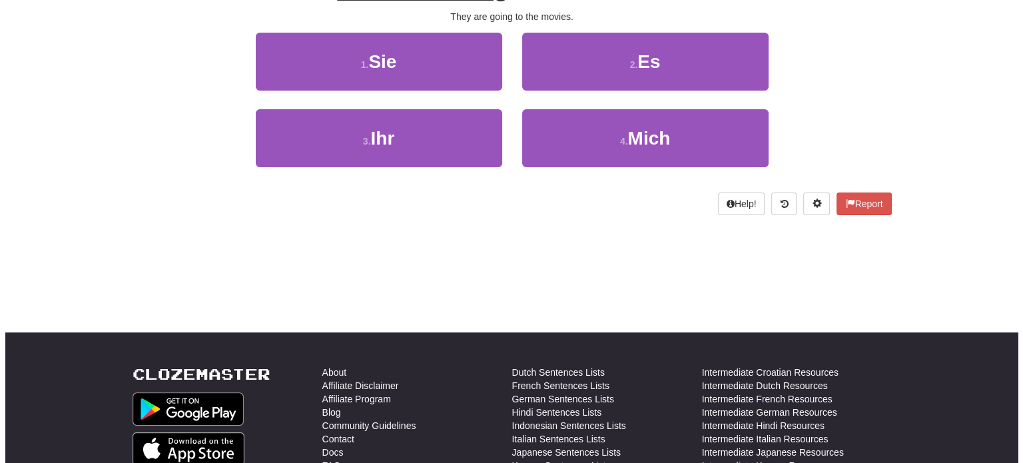
scroll to position [0, 0]
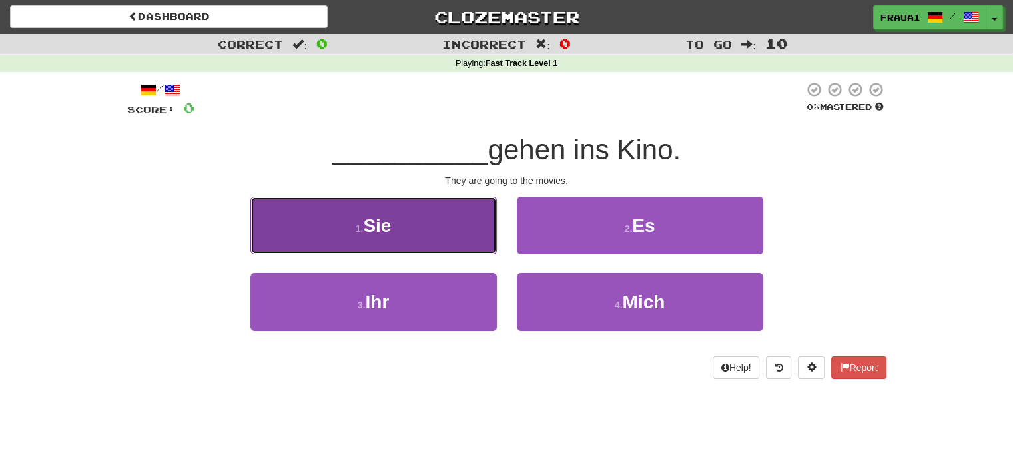
click at [446, 236] on button "1 . Sie" at bounding box center [373, 226] width 246 height 58
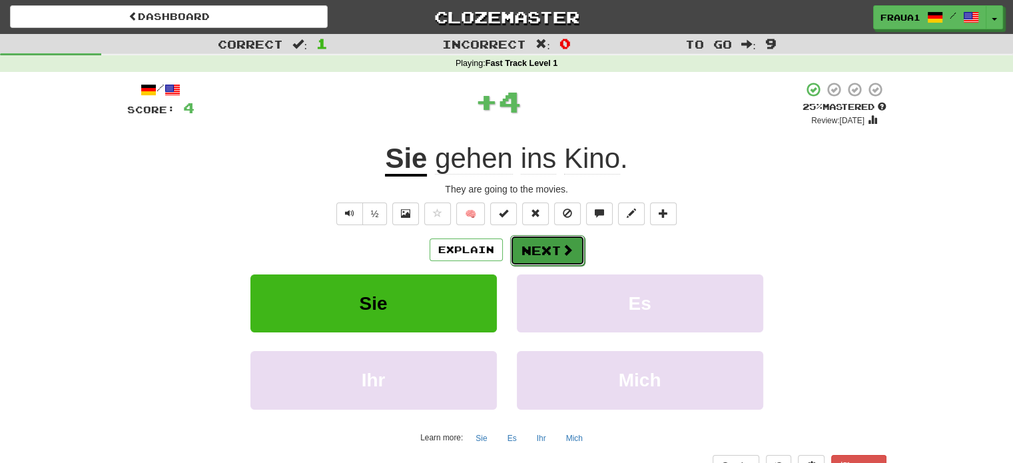
click at [536, 241] on button "Next" at bounding box center [547, 250] width 75 height 31
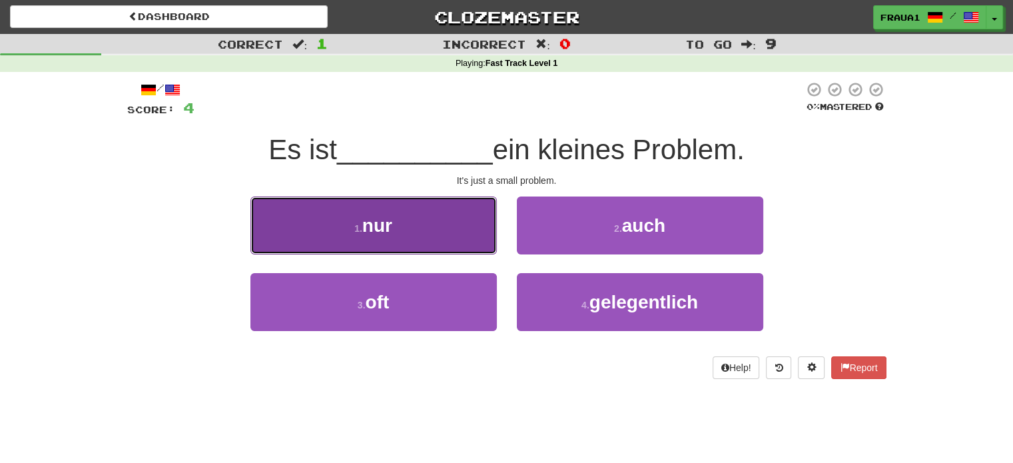
click at [428, 230] on button "1 . nur" at bounding box center [373, 226] width 246 height 58
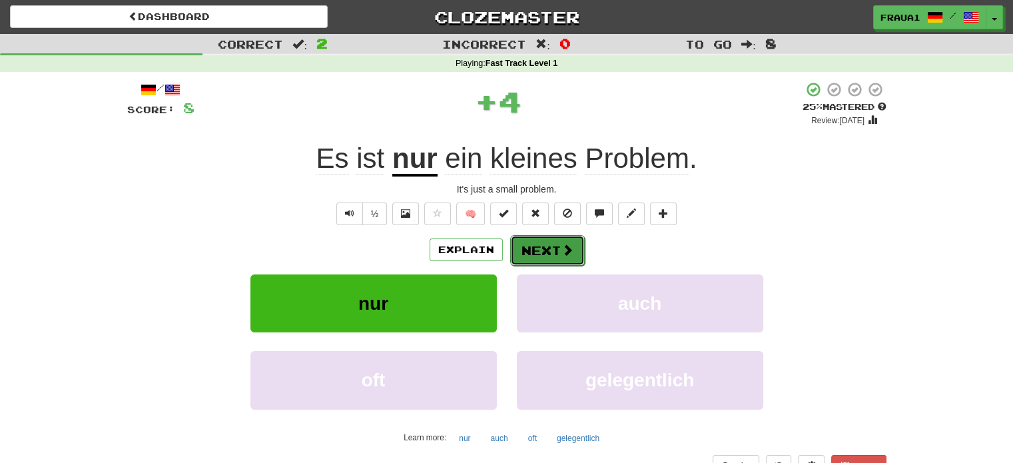
click at [542, 247] on button "Next" at bounding box center [547, 250] width 75 height 31
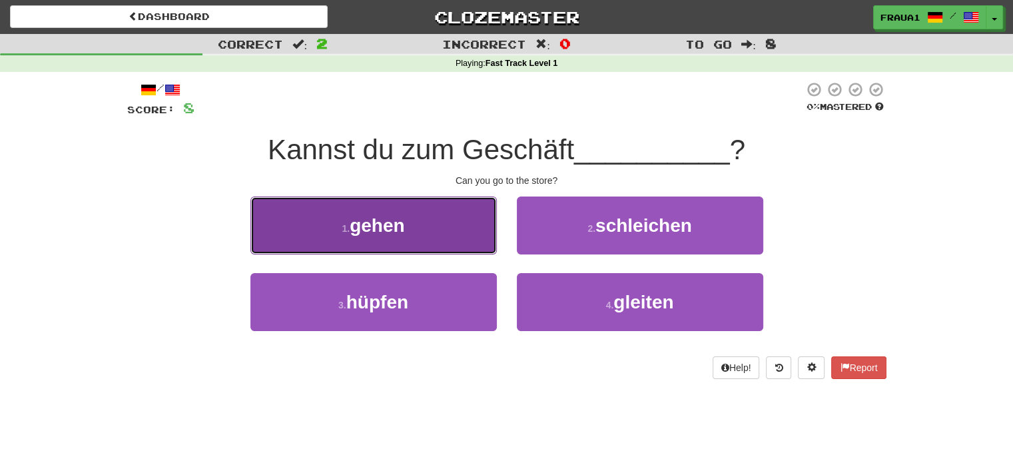
click at [416, 229] on button "1 . gehen" at bounding box center [373, 226] width 246 height 58
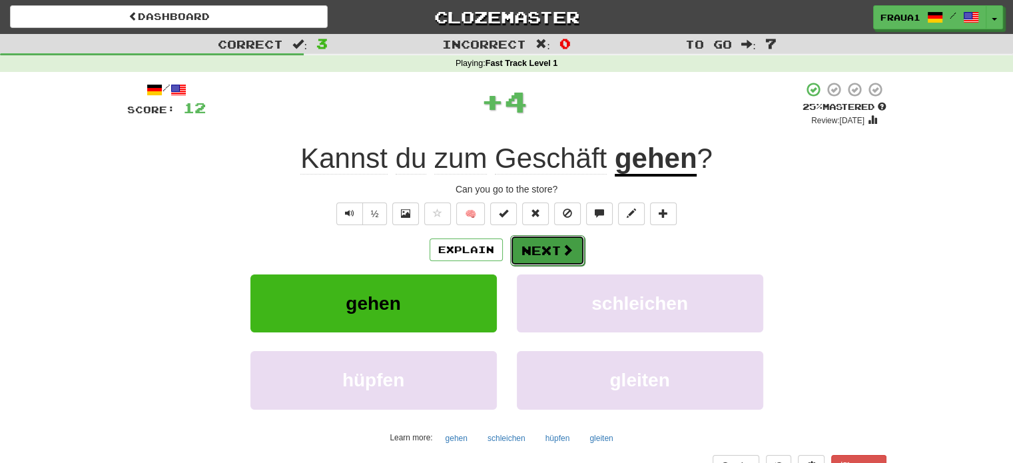
click at [533, 250] on button "Next" at bounding box center [547, 250] width 75 height 31
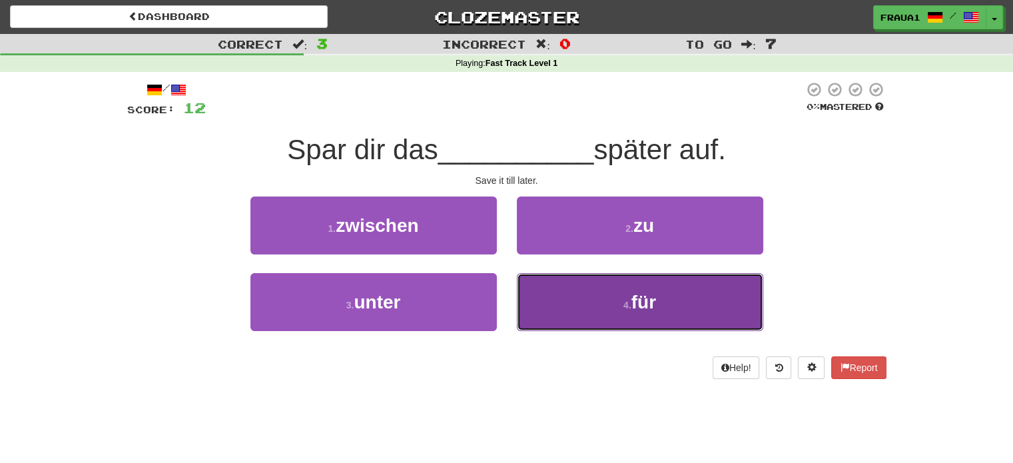
click at [588, 291] on button "4 . für" at bounding box center [640, 302] width 246 height 58
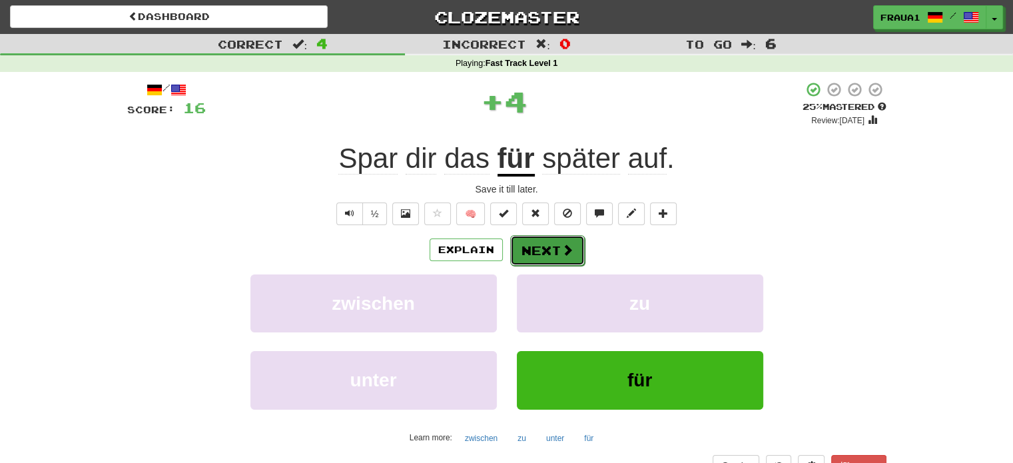
click at [543, 244] on button "Next" at bounding box center [547, 250] width 75 height 31
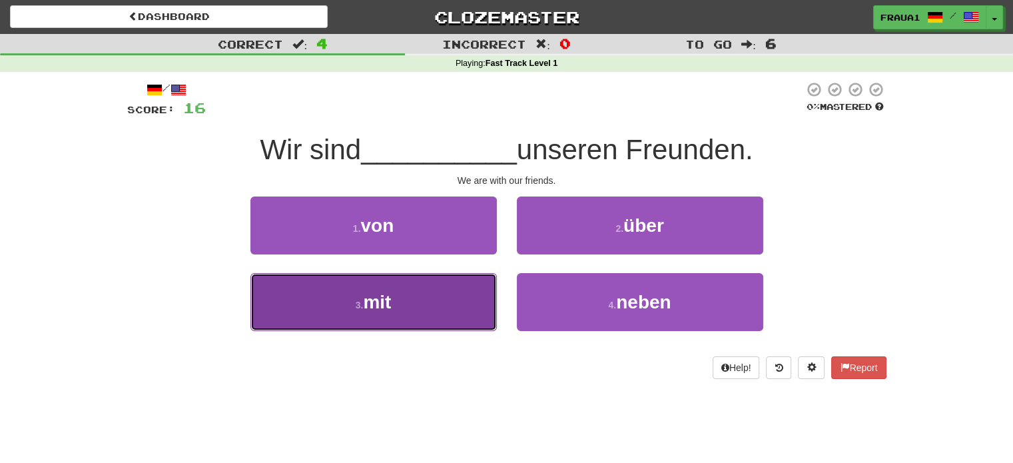
click at [418, 300] on button "3 . mit" at bounding box center [373, 302] width 246 height 58
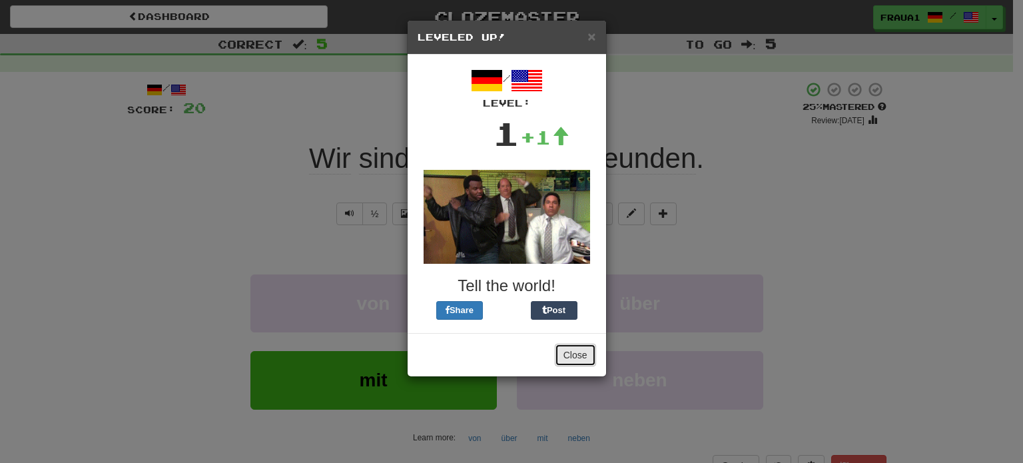
click at [572, 354] on button "Close" at bounding box center [575, 355] width 41 height 23
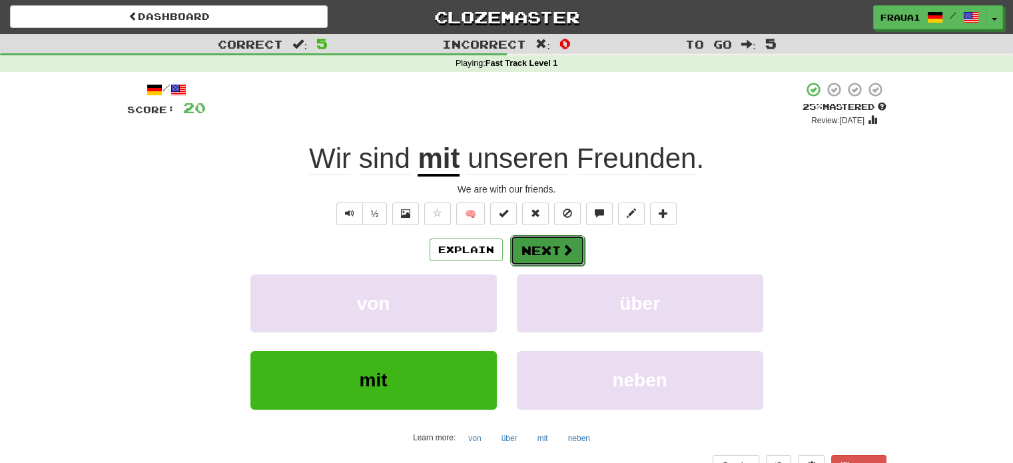
click at [539, 250] on button "Next" at bounding box center [547, 250] width 75 height 31
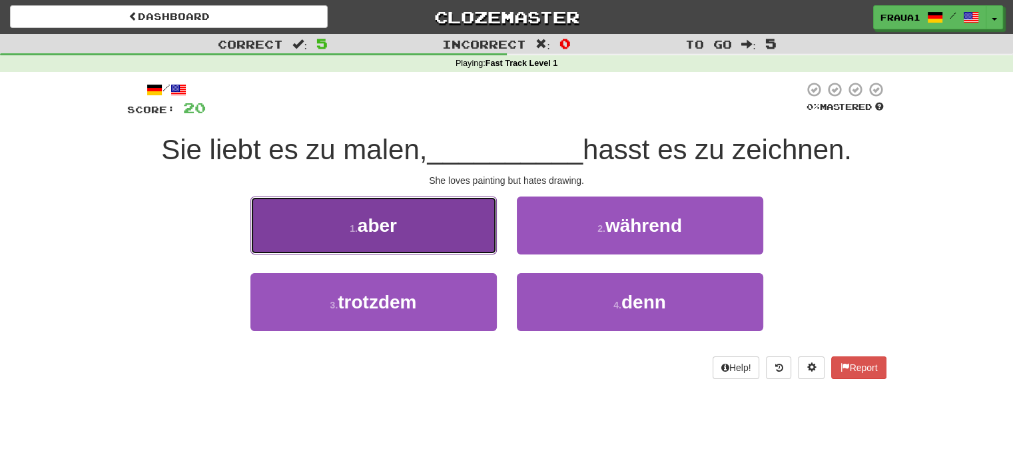
click at [449, 223] on button "1 . aber" at bounding box center [373, 226] width 246 height 58
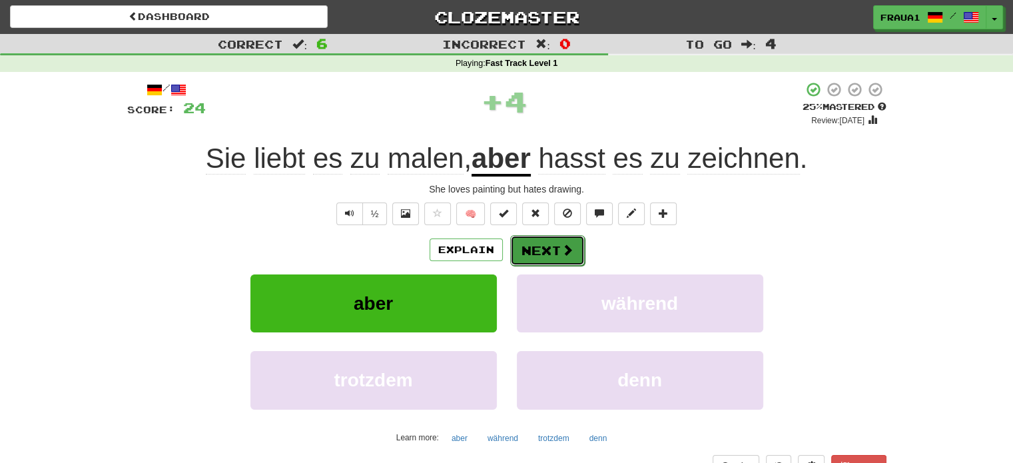
click at [533, 251] on button "Next" at bounding box center [547, 250] width 75 height 31
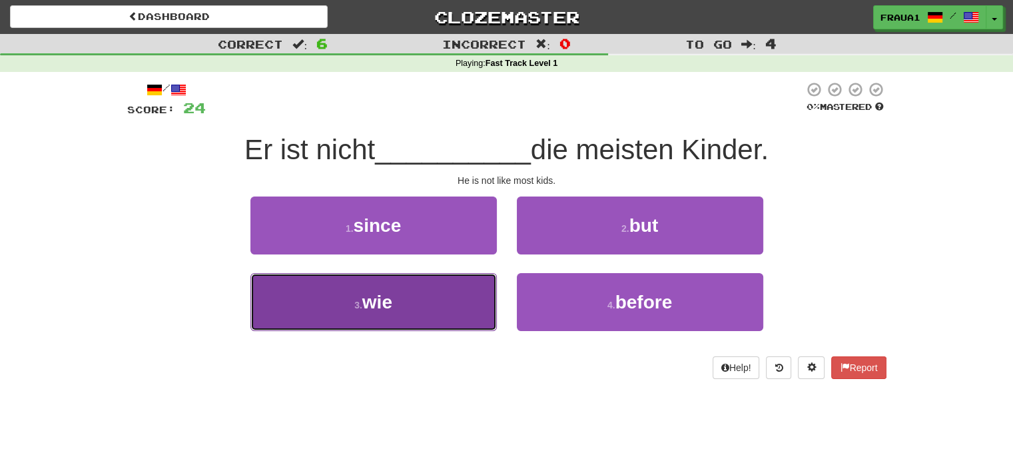
click at [440, 306] on button "3 . wie" at bounding box center [373, 302] width 246 height 58
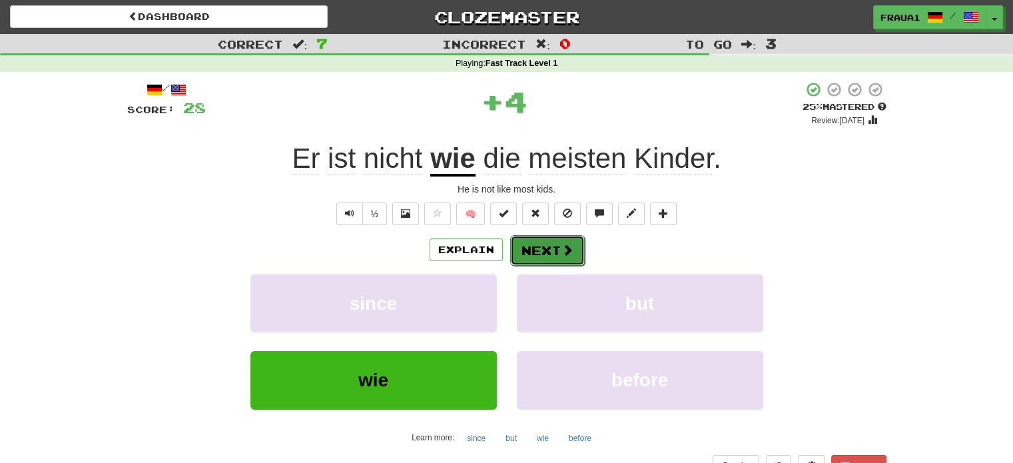
click at [540, 243] on button "Next" at bounding box center [547, 250] width 75 height 31
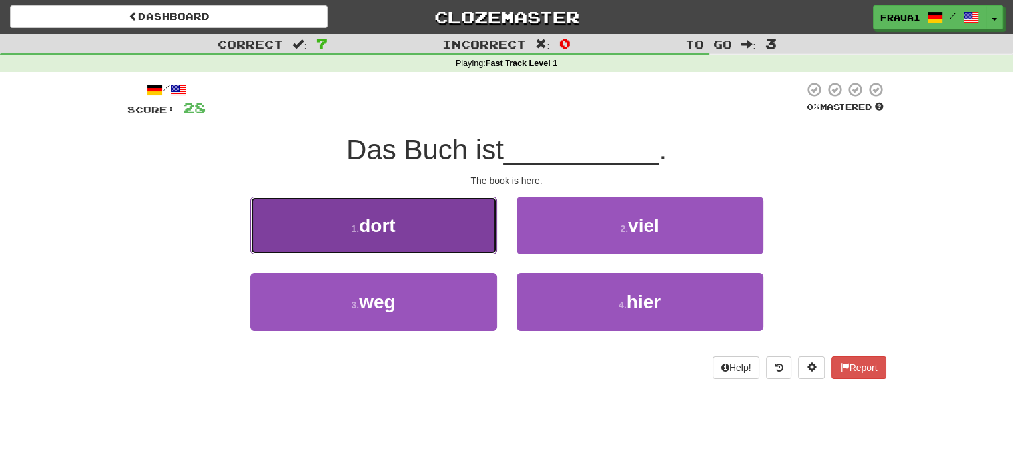
click at [437, 241] on button "1 . dort" at bounding box center [373, 226] width 246 height 58
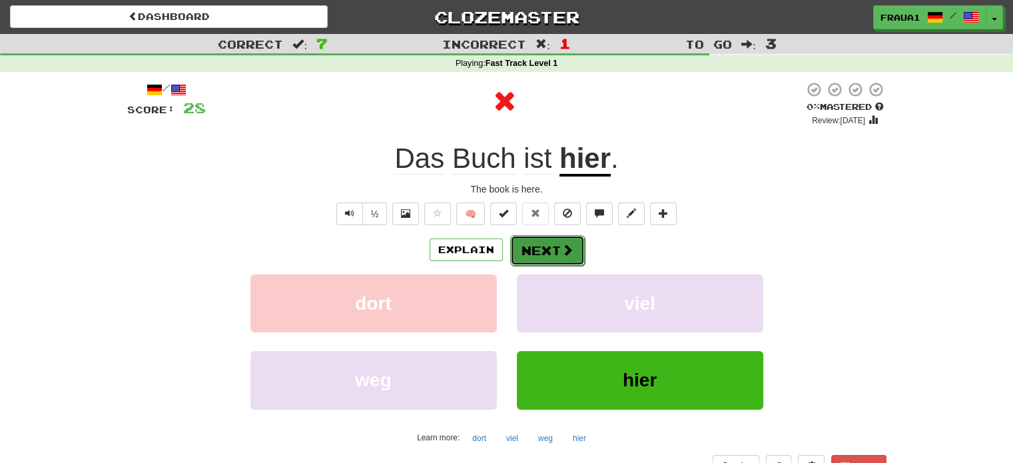
click at [542, 246] on button "Next" at bounding box center [547, 250] width 75 height 31
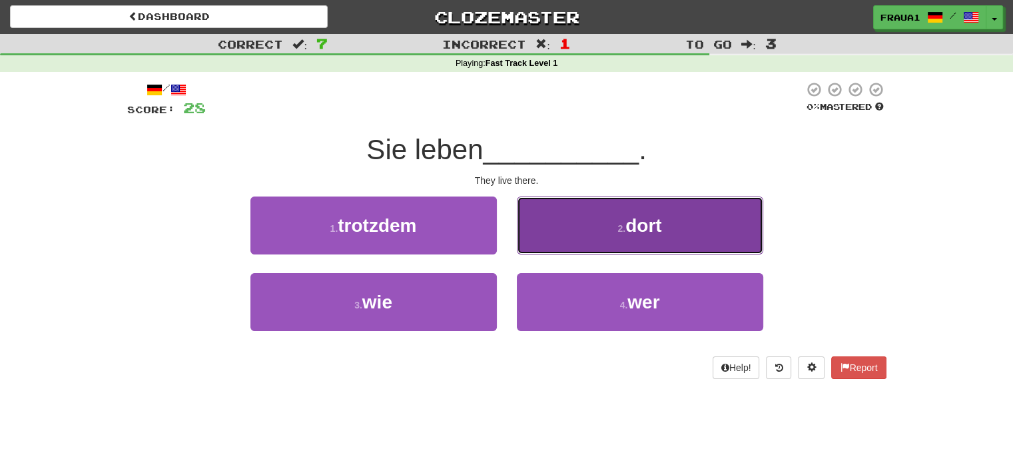
click at [572, 218] on button "2 . dort" at bounding box center [640, 226] width 246 height 58
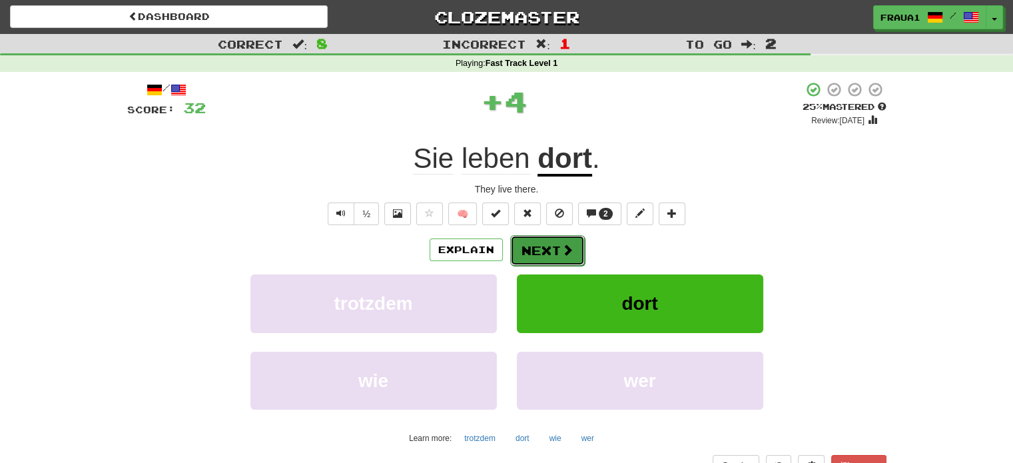
click at [544, 252] on button "Next" at bounding box center [547, 250] width 75 height 31
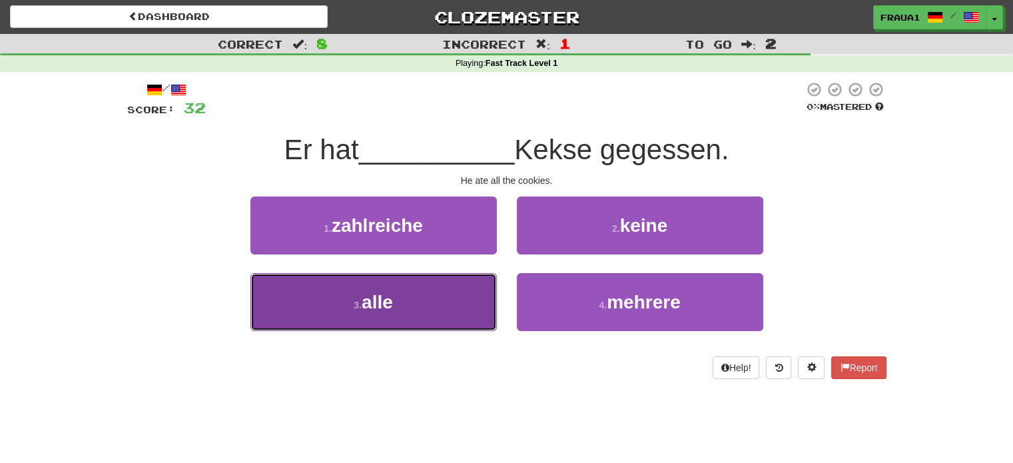
click at [432, 300] on button "3 . alle" at bounding box center [373, 302] width 246 height 58
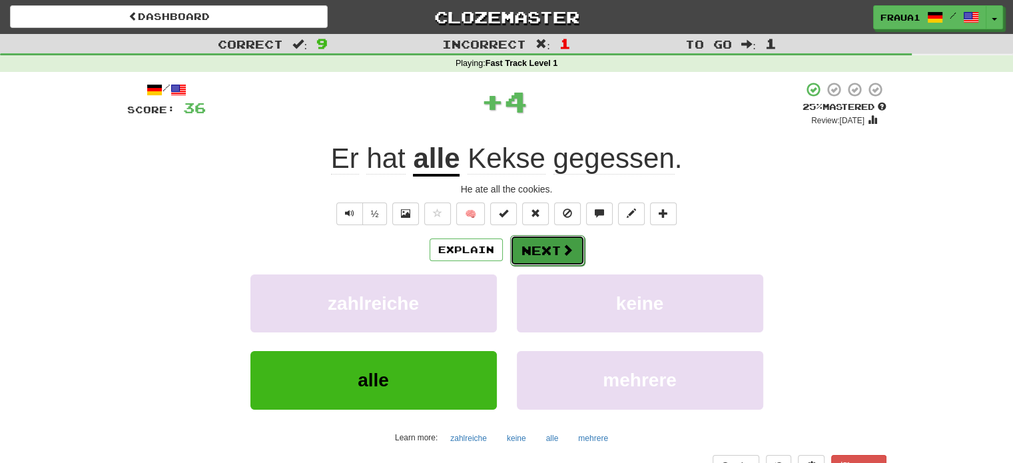
click at [541, 243] on button "Next" at bounding box center [547, 250] width 75 height 31
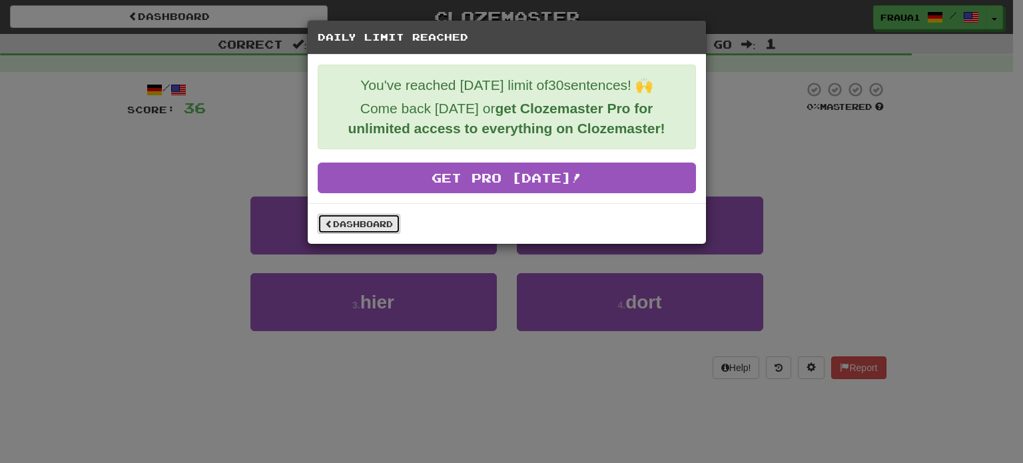
click at [384, 220] on link "Dashboard" at bounding box center [359, 224] width 83 height 20
